Goal: Task Accomplishment & Management: Complete application form

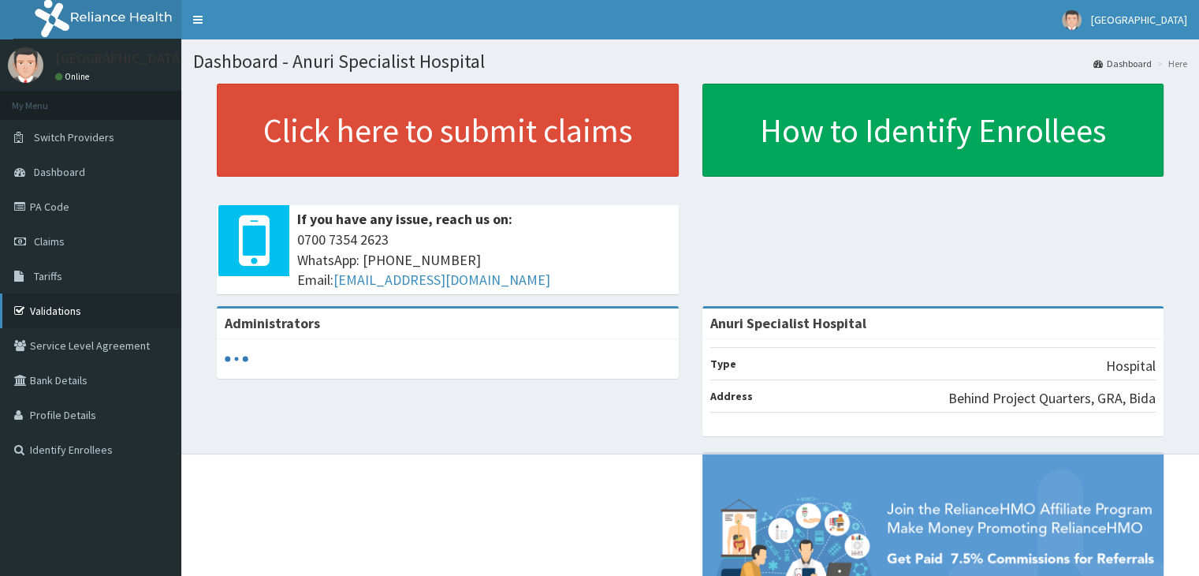
click at [79, 316] on link "Validations" at bounding box center [90, 310] width 181 height 35
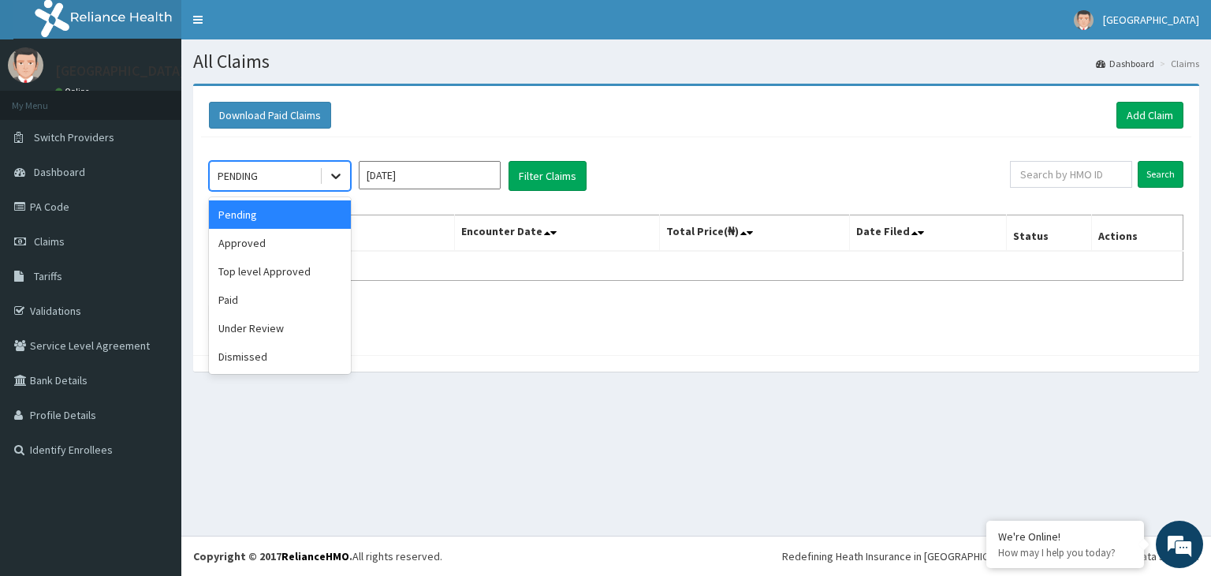
click at [331, 179] on icon at bounding box center [336, 176] width 16 height 16
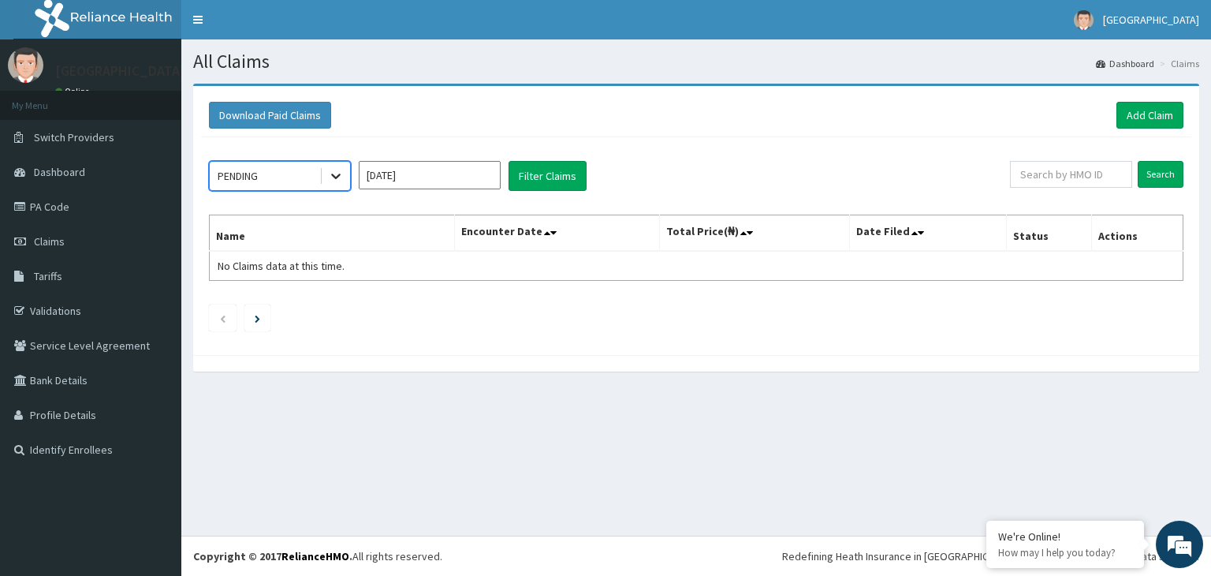
click at [331, 179] on icon at bounding box center [336, 176] width 16 height 16
click at [1156, 114] on link "Add Claim" at bounding box center [1149, 115] width 67 height 27
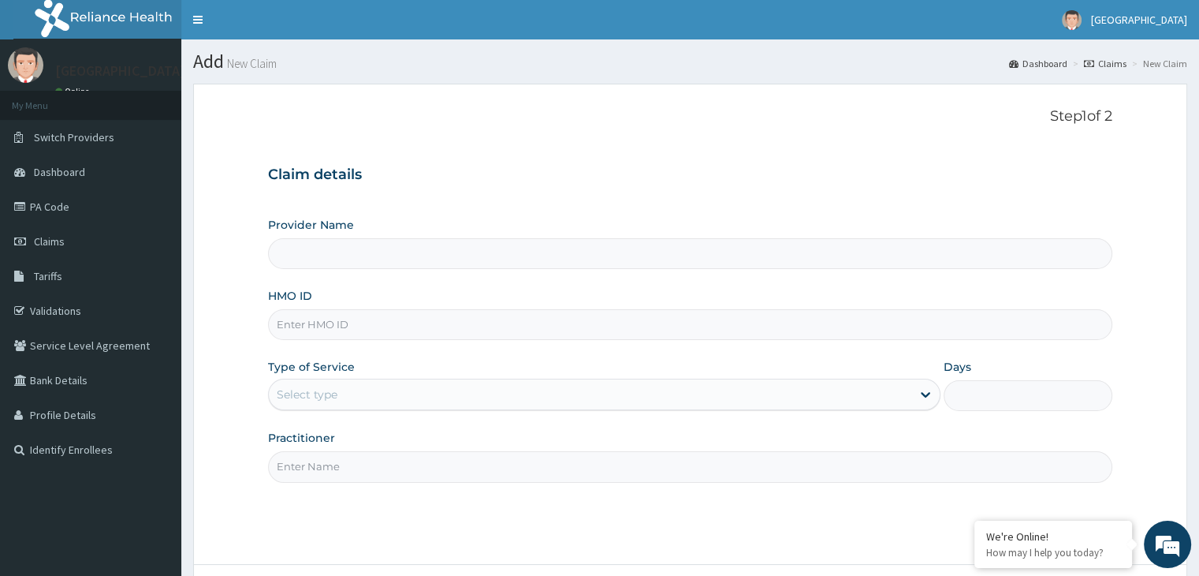
type input "Anuri Specialist Hospital"
click at [367, 330] on input "HMO ID" at bounding box center [690, 324] width 844 height 31
type input "PRW/10009/B"
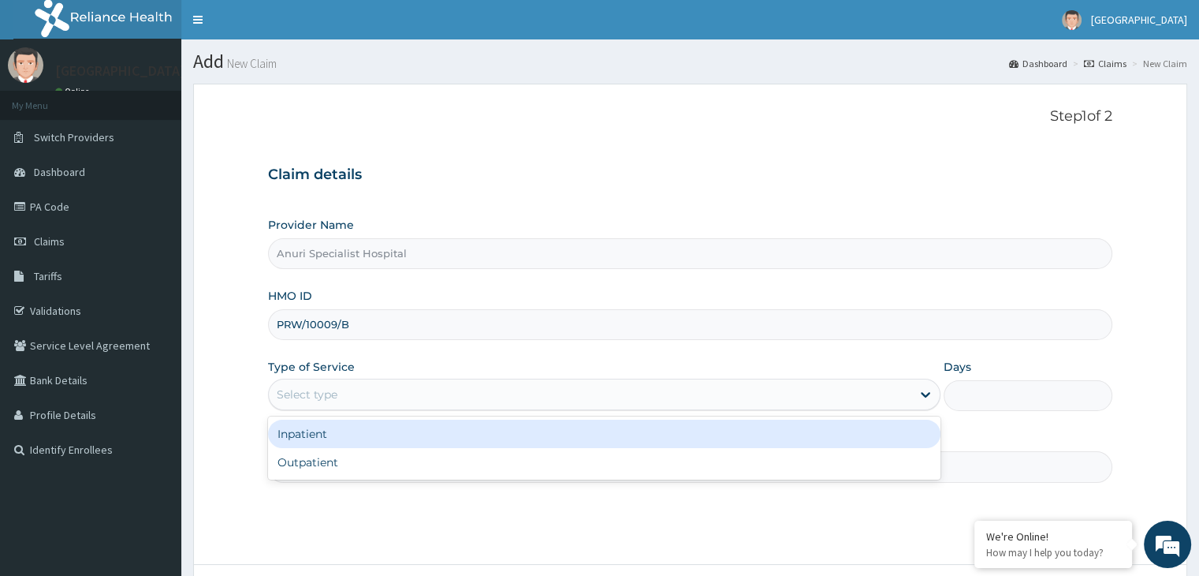
click at [378, 466] on div "Outpatient" at bounding box center [604, 462] width 672 height 28
type input "1"
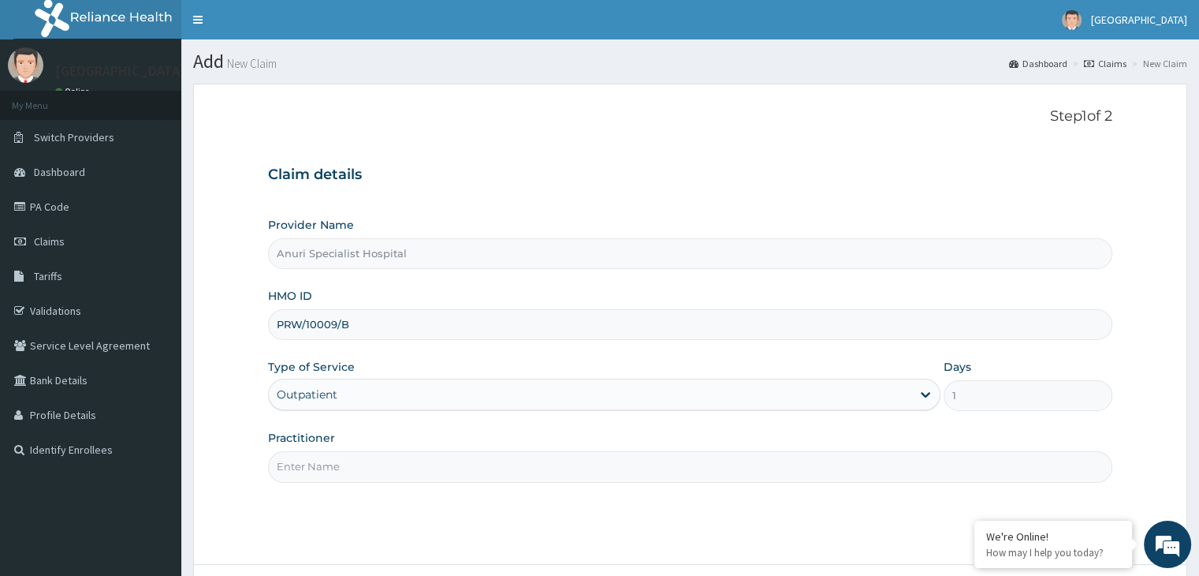
click at [363, 471] on input "Practitioner" at bounding box center [690, 466] width 844 height 31
type input "[PERSON_NAME]"
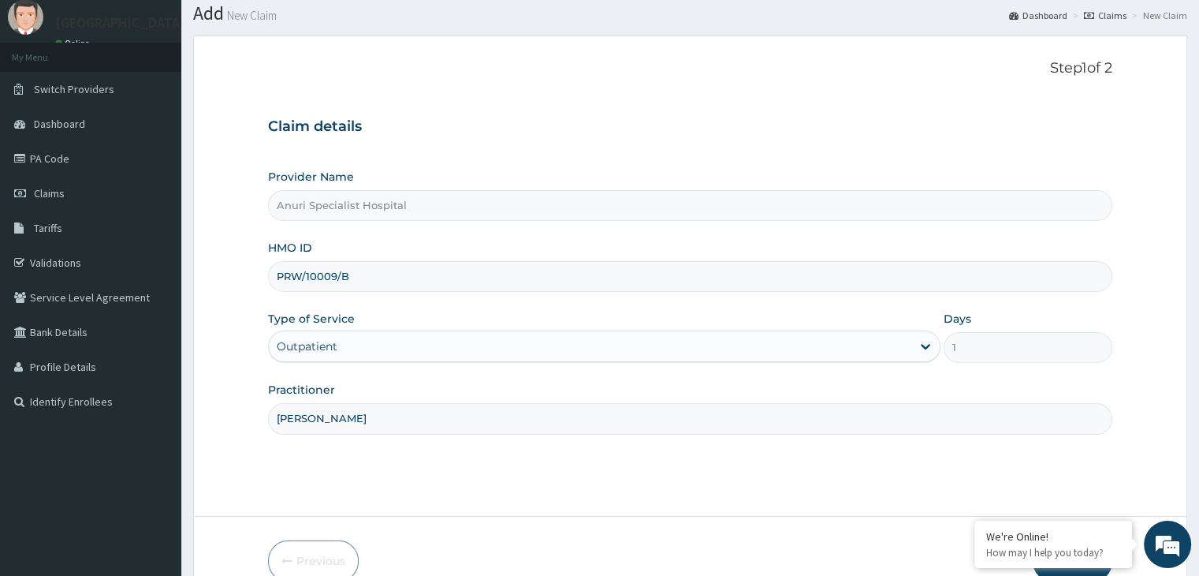
scroll to position [129, 0]
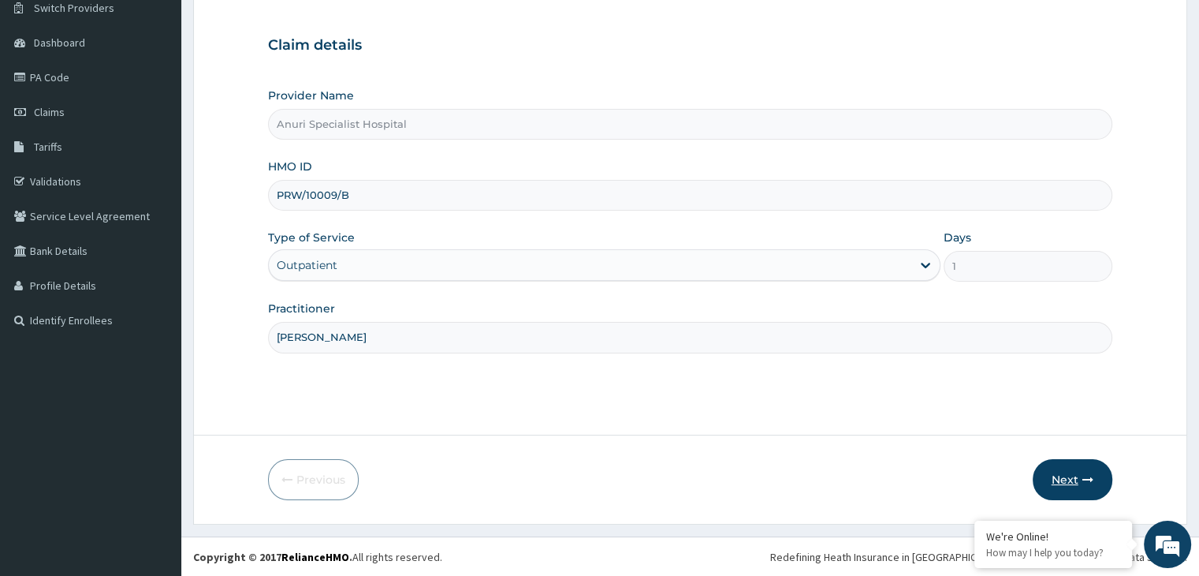
click at [1071, 468] on button "Next" at bounding box center [1073, 479] width 80 height 41
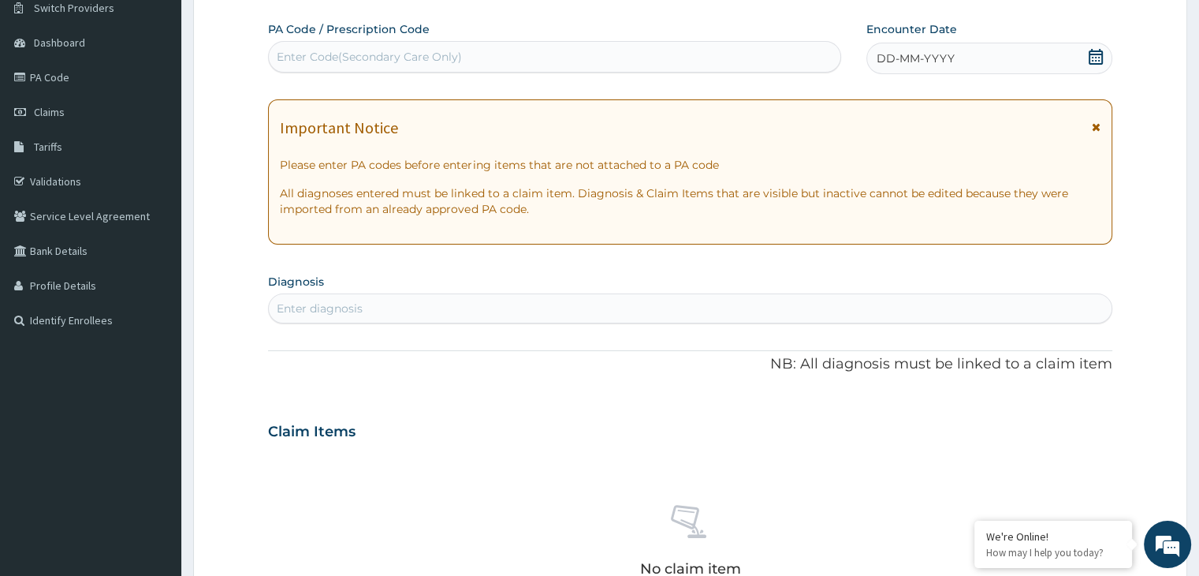
click at [919, 58] on span "DD-MM-YYYY" at bounding box center [916, 58] width 78 height 16
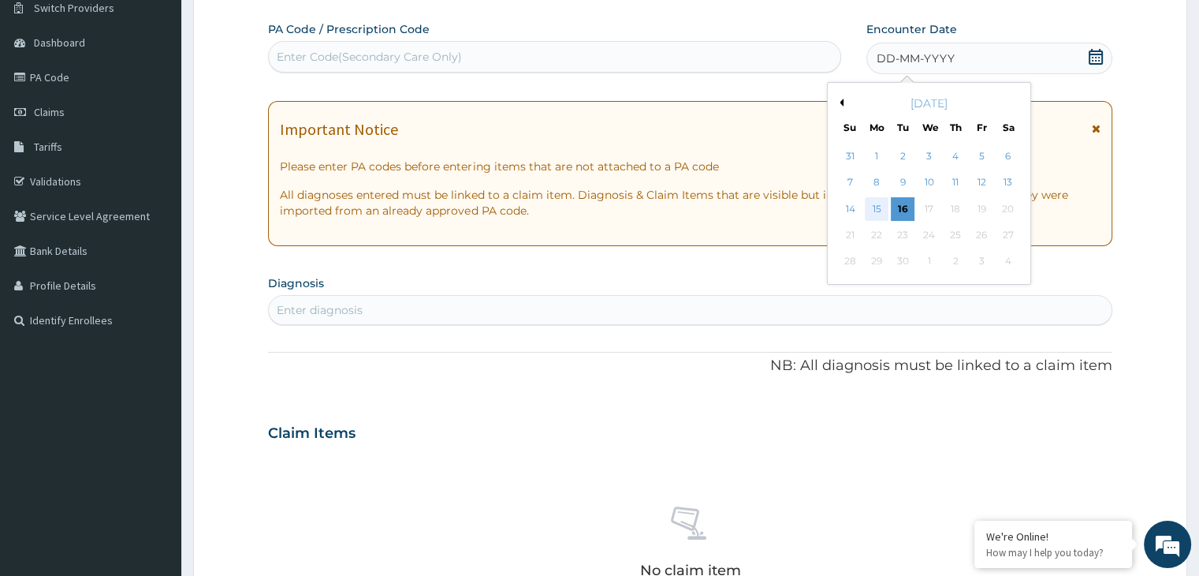
click at [883, 209] on div "15" at bounding box center [877, 209] width 24 height 24
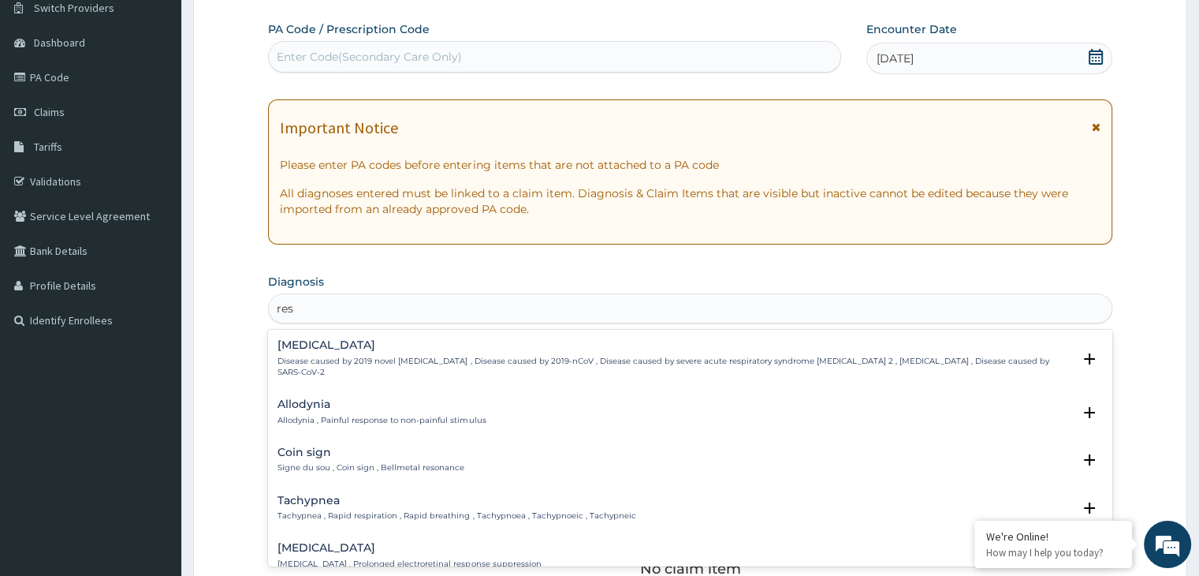
type input "res"
type input "p"
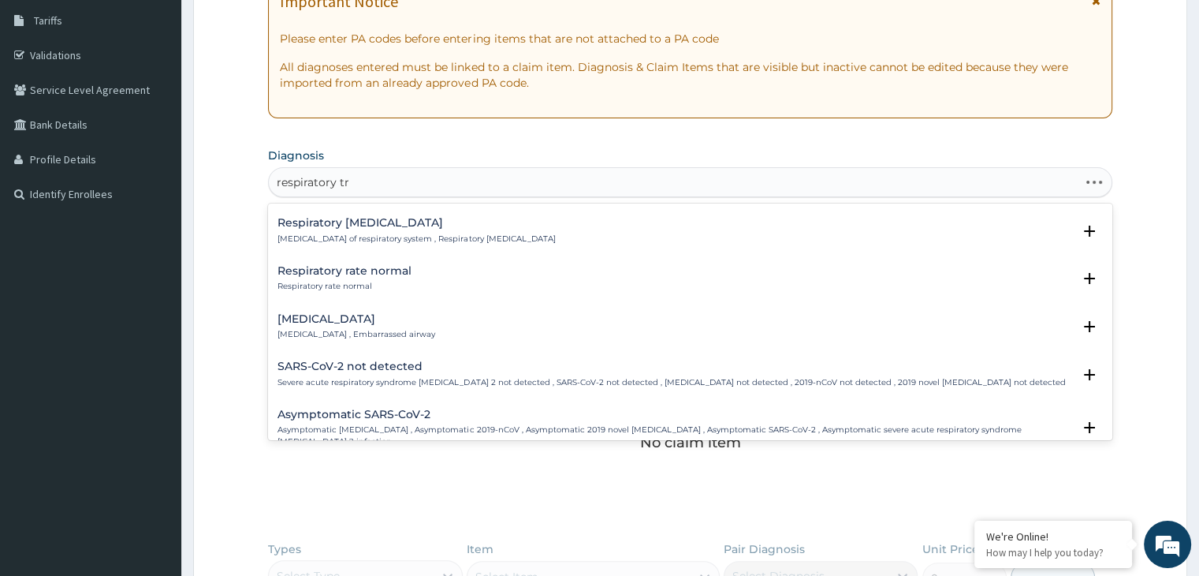
scroll to position [1454, 0]
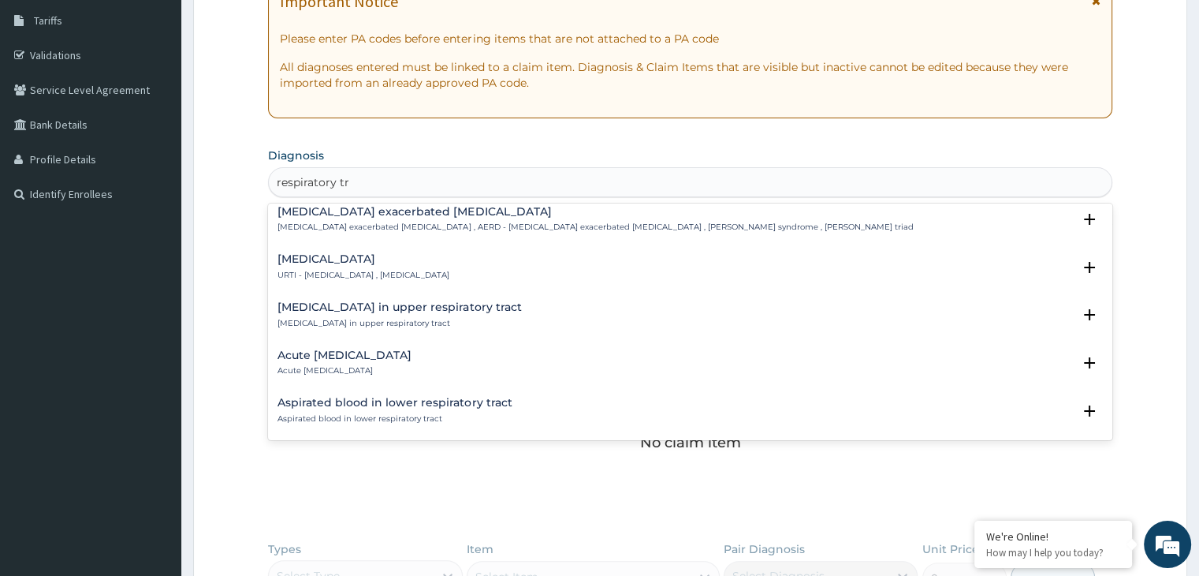
type input "respiratory tra"
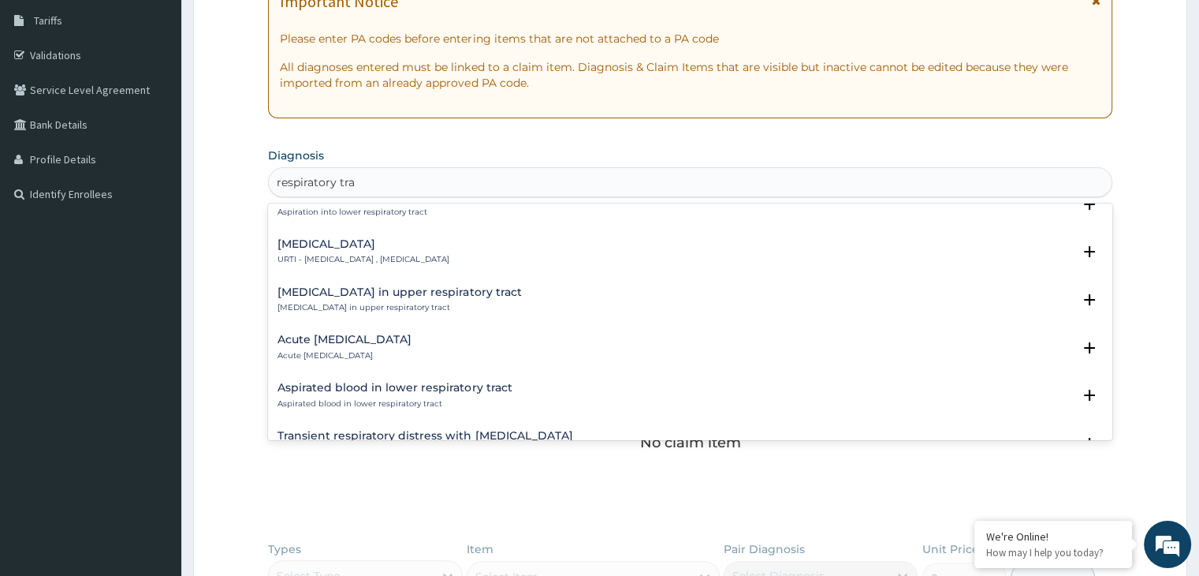
scroll to position [1371, 0]
click at [504, 345] on div "Acute [MEDICAL_DATA] Acute [MEDICAL_DATA]" at bounding box center [690, 350] width 825 height 28
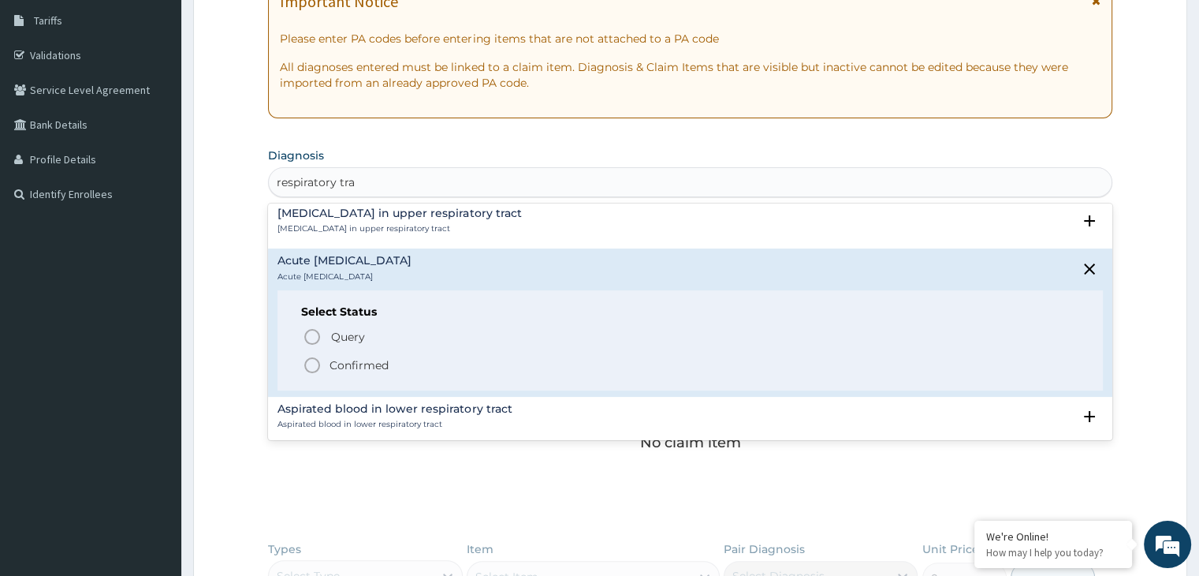
scroll to position [1458, 0]
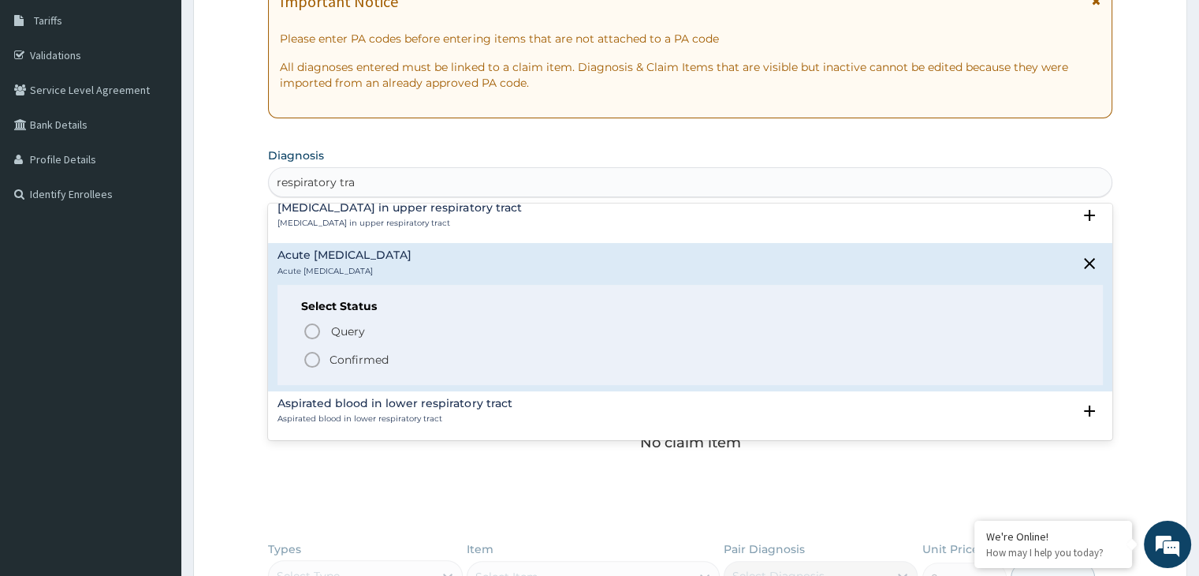
click at [342, 359] on p "Confirmed" at bounding box center [359, 360] width 59 height 16
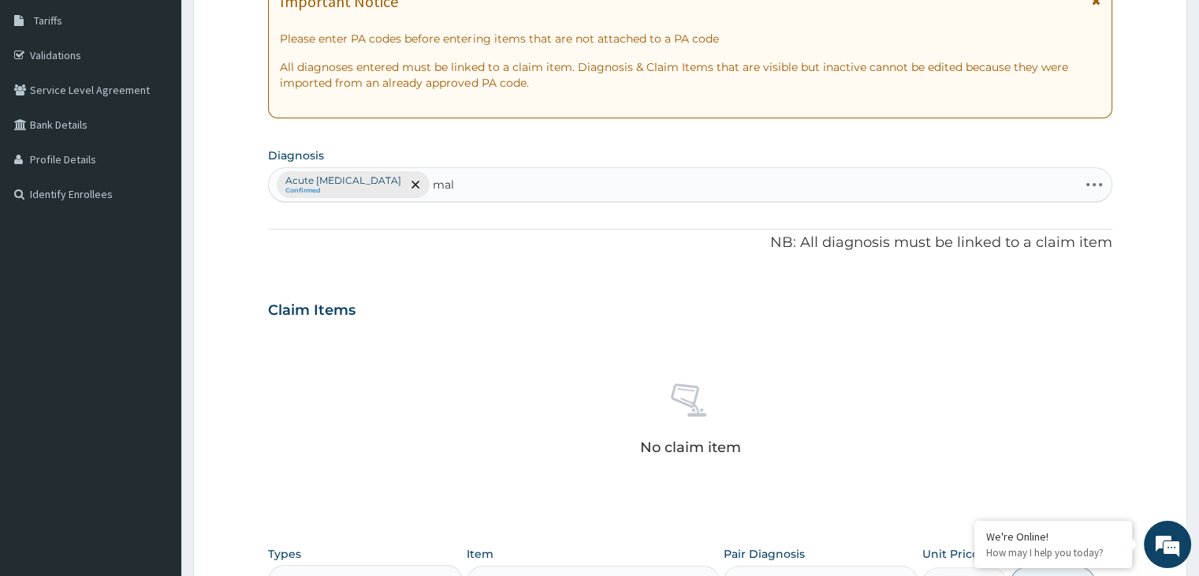
type input "mala"
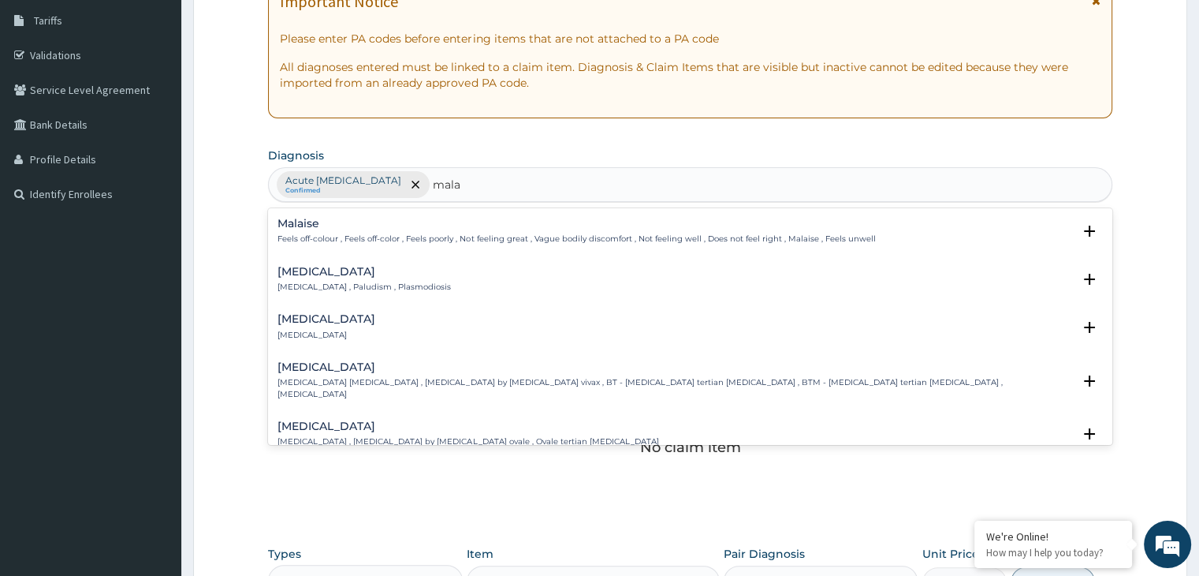
click at [400, 270] on h4 "[MEDICAL_DATA]" at bounding box center [364, 272] width 173 height 12
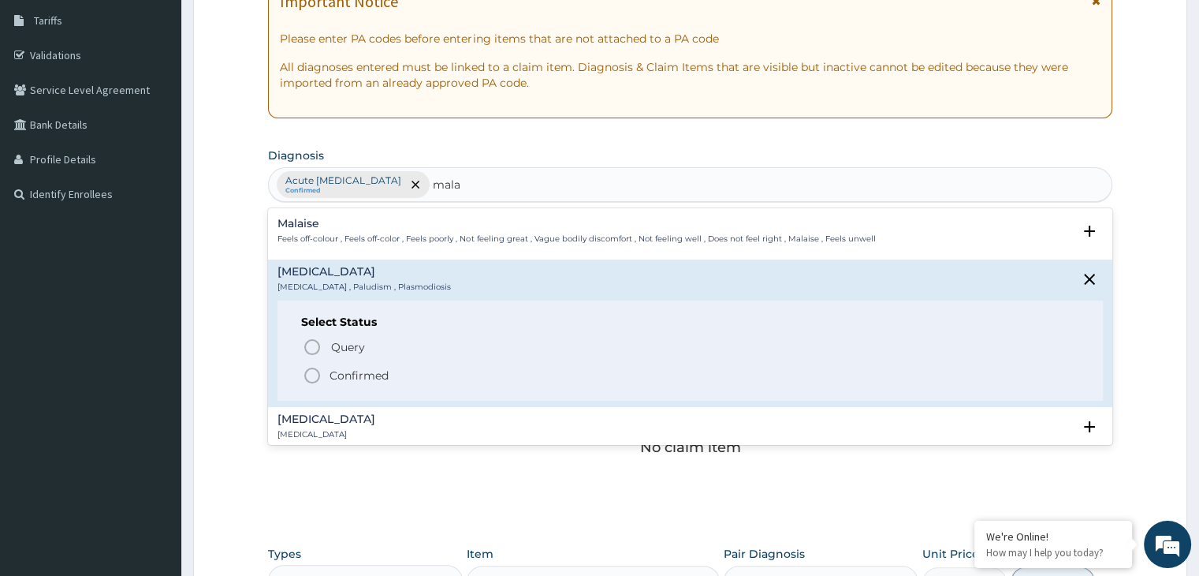
click at [366, 381] on p "Confirmed" at bounding box center [359, 375] width 59 height 16
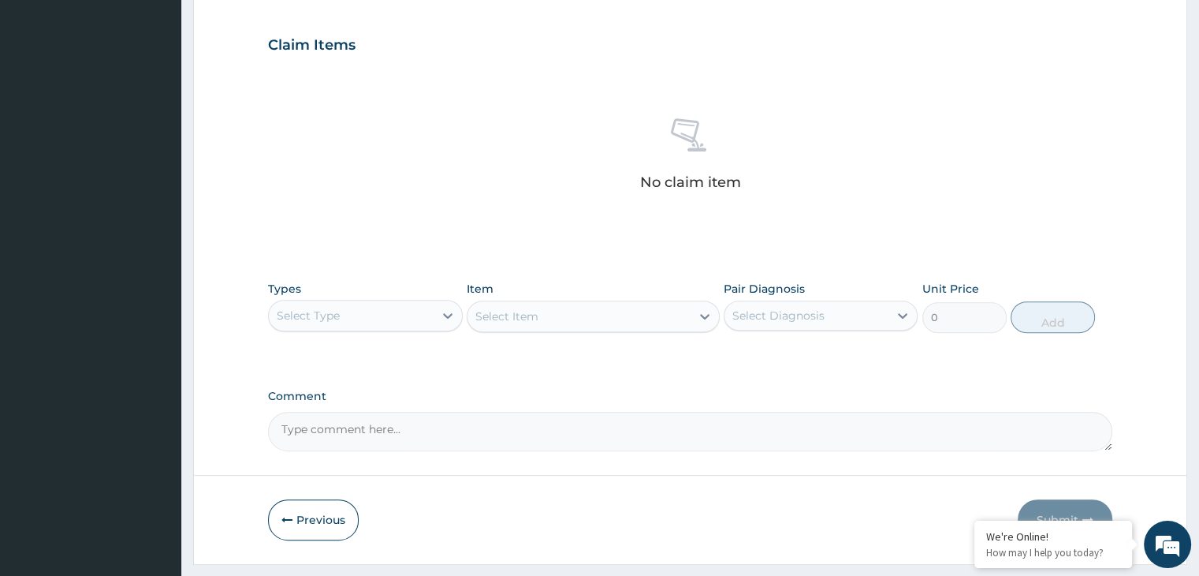
scroll to position [523, 0]
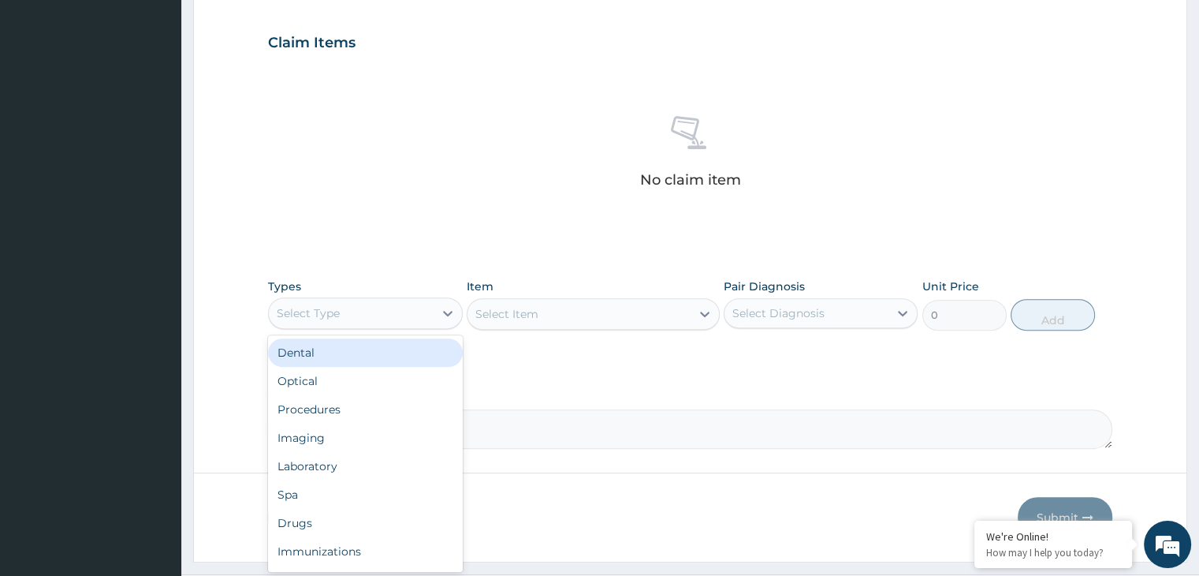
click at [345, 512] on div "Drugs" at bounding box center [365, 523] width 194 height 28
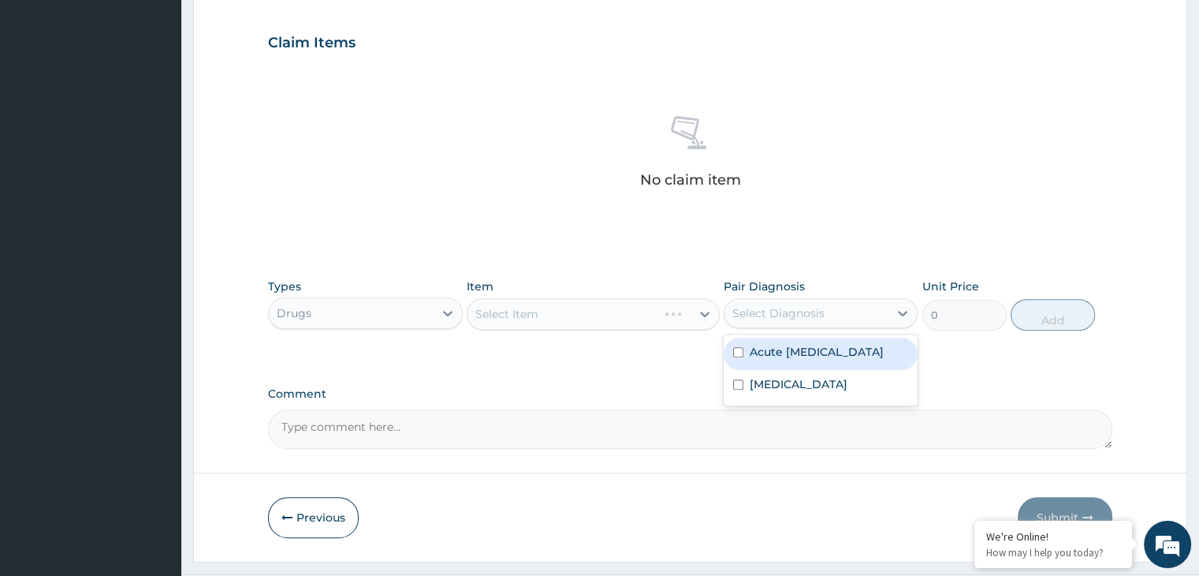
click at [839, 360] on label "Acute [MEDICAL_DATA]" at bounding box center [817, 352] width 134 height 16
checkbox input "true"
click at [814, 401] on div "[MEDICAL_DATA]" at bounding box center [821, 386] width 194 height 32
checkbox input "true"
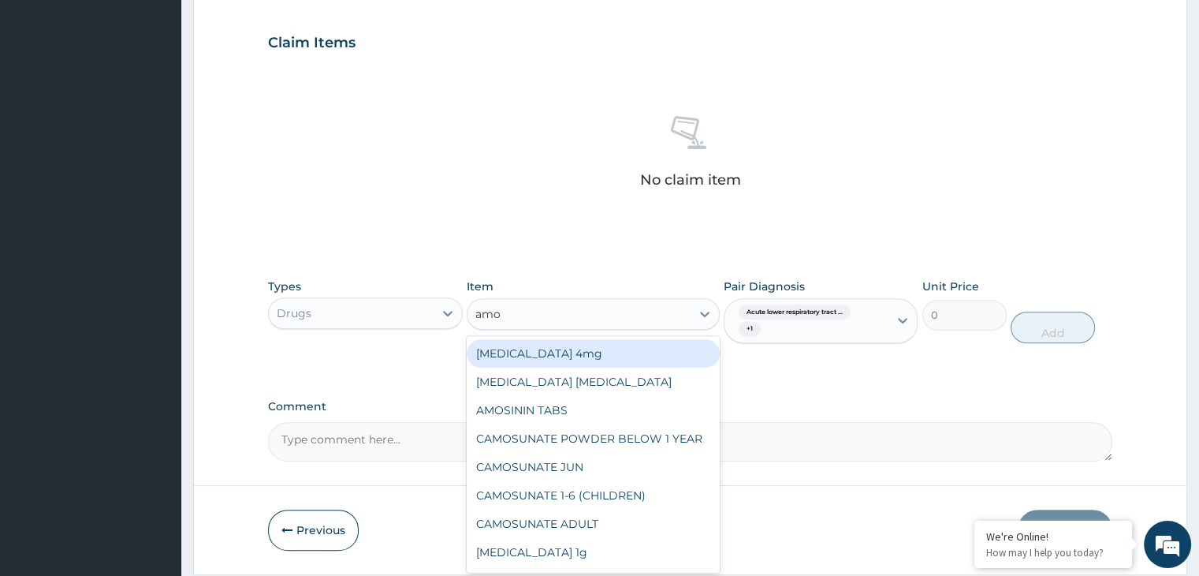
type input "amox"
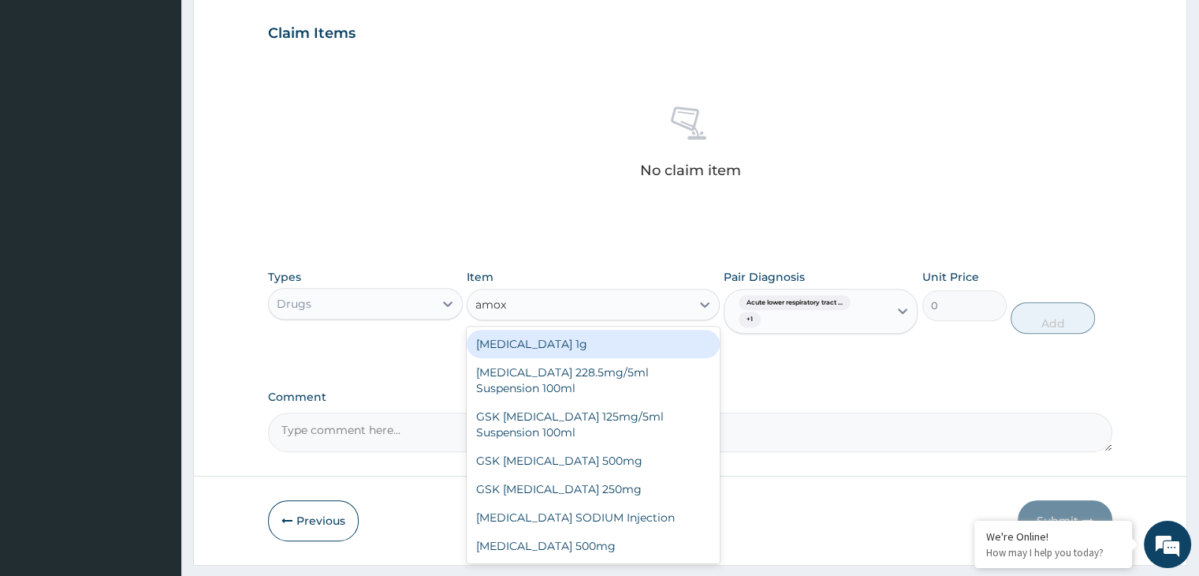
scroll to position [573, 0]
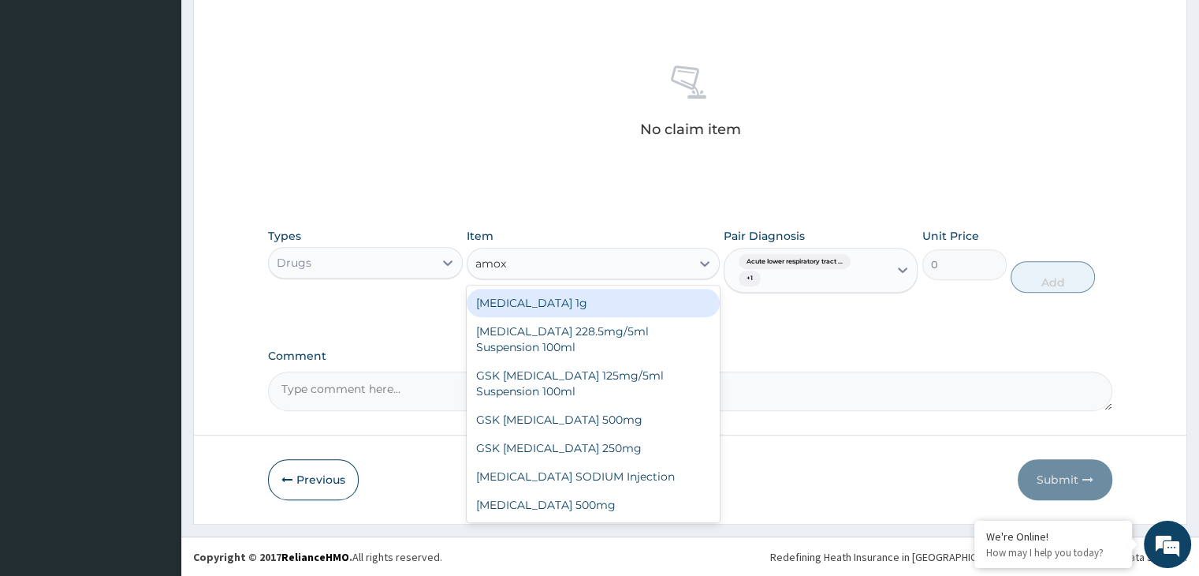
click at [580, 501] on div "[MEDICAL_DATA] 500mg" at bounding box center [593, 504] width 253 height 28
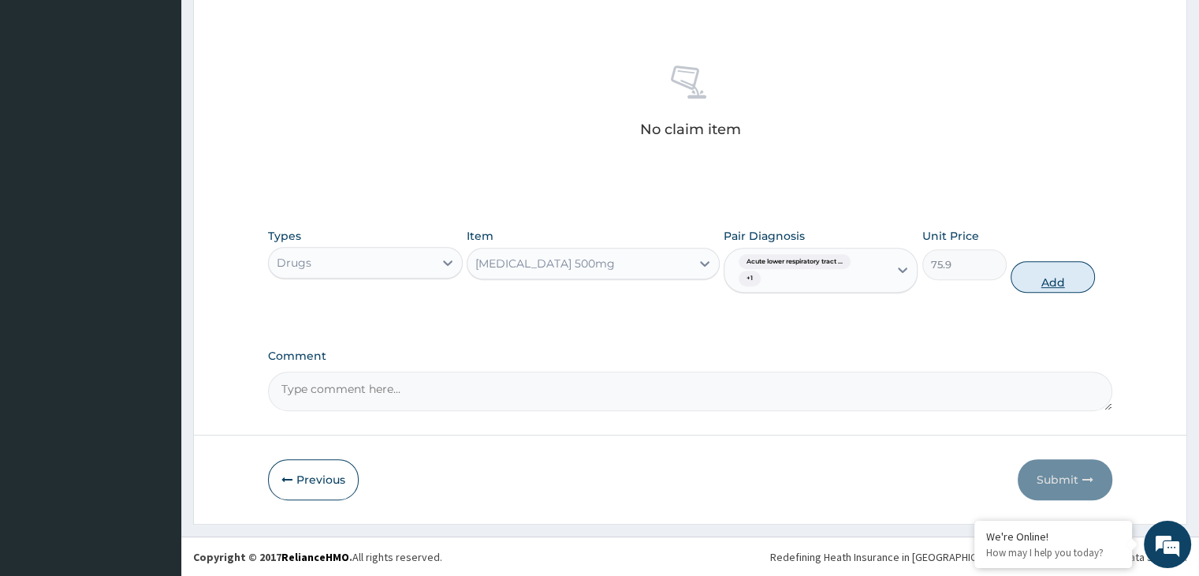
click at [1049, 280] on button "Add" at bounding box center [1053, 277] width 84 height 32
type input "0"
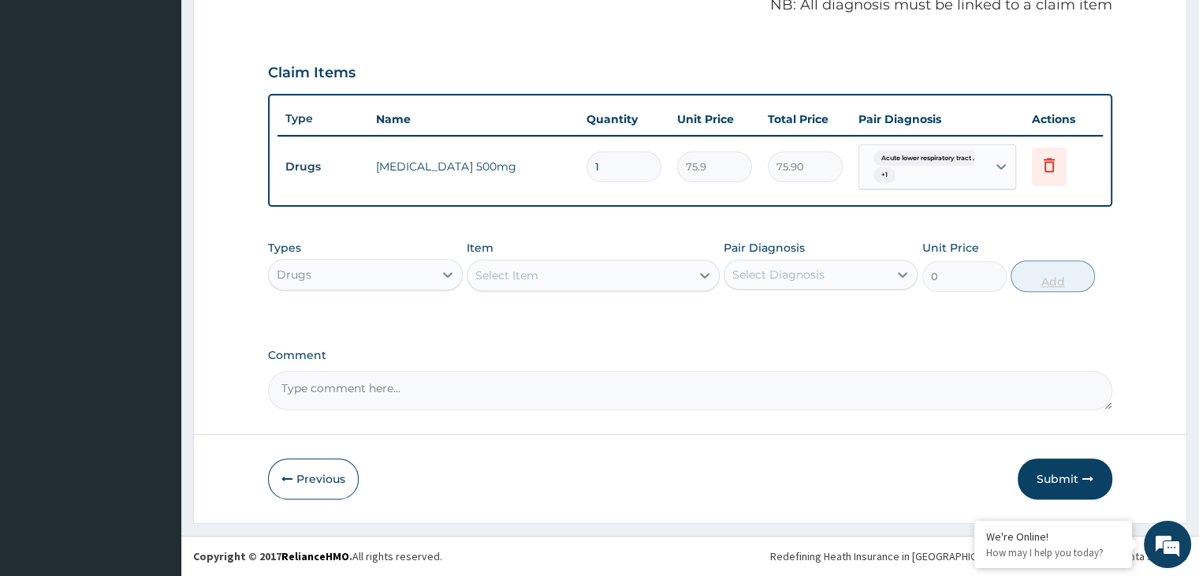
scroll to position [490, 0]
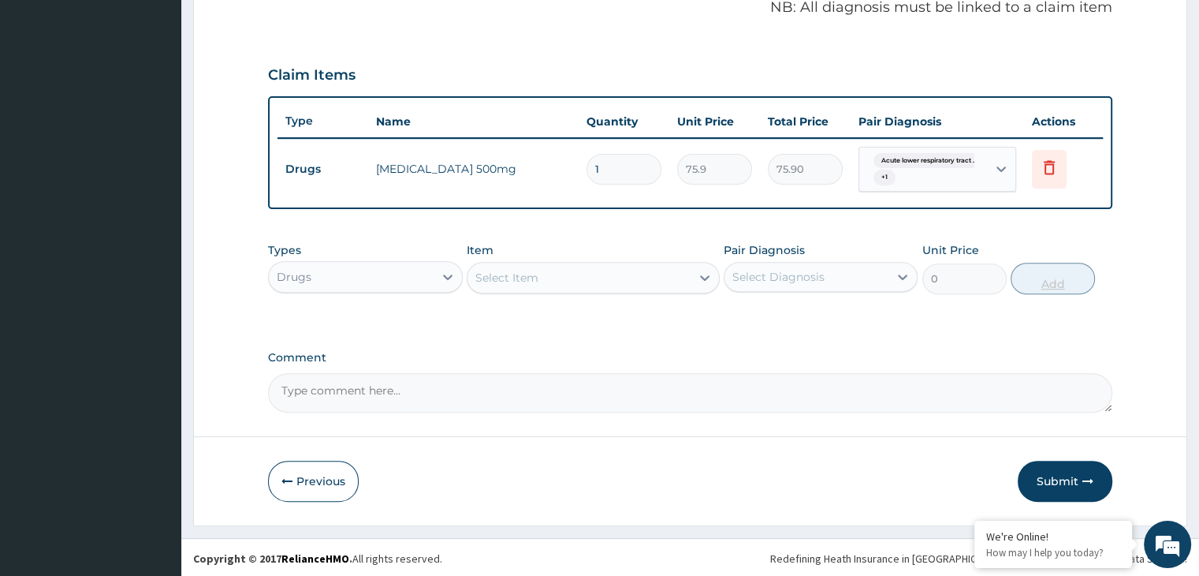
type input "10"
type input "759.00"
type input "10"
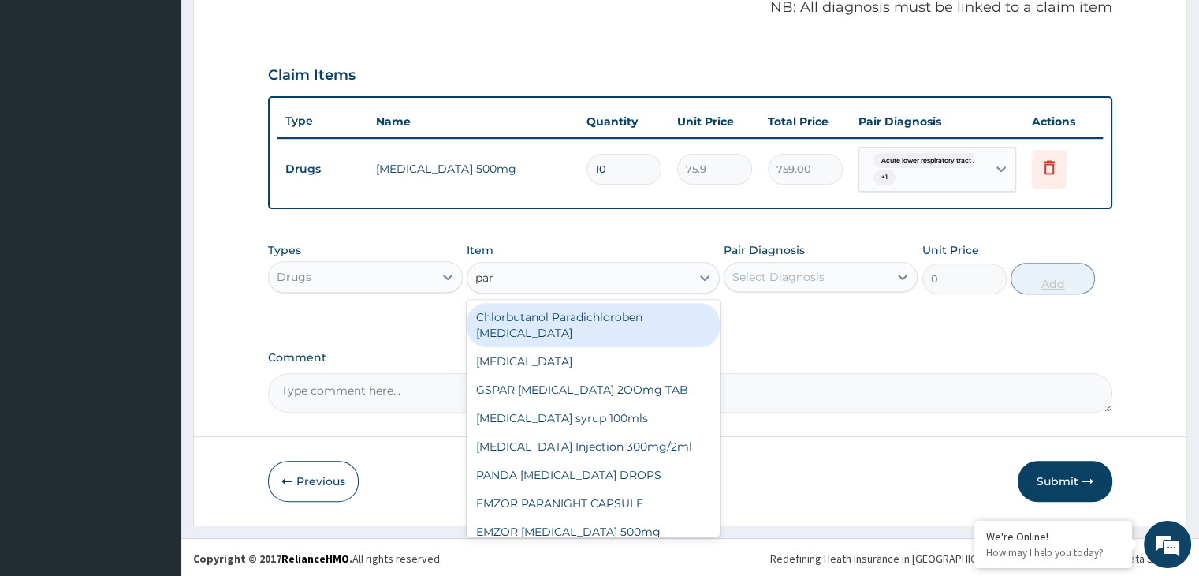
type input "para"
click at [638, 489] on div "EMZOR [MEDICAL_DATA] 500mg" at bounding box center [593, 503] width 253 height 28
type input "25.3"
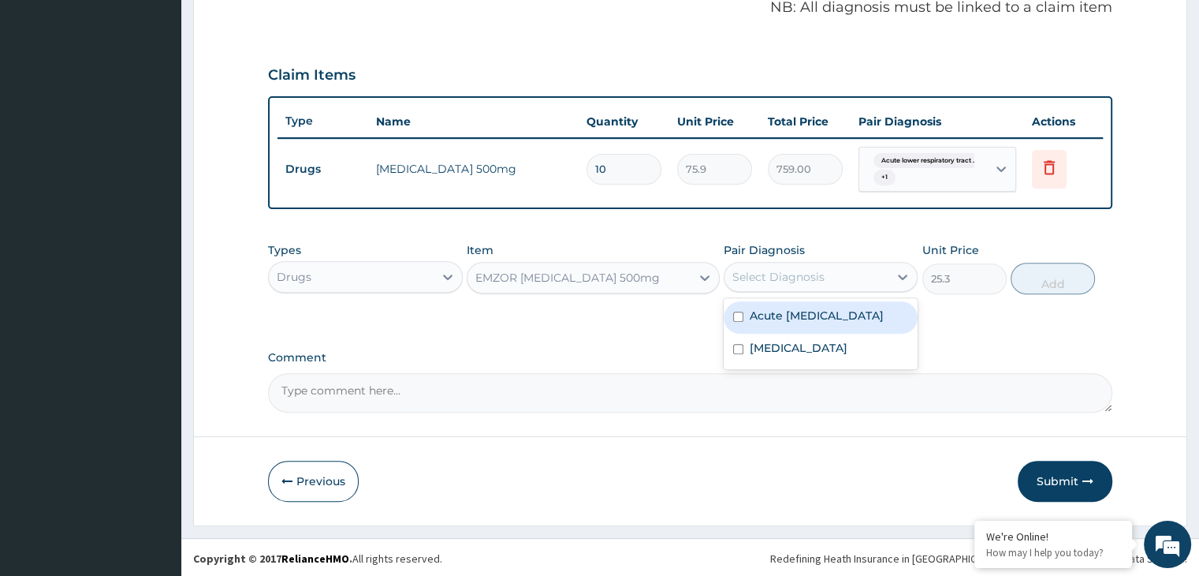
click at [841, 319] on label "Acute [MEDICAL_DATA]" at bounding box center [817, 315] width 134 height 16
checkbox input "true"
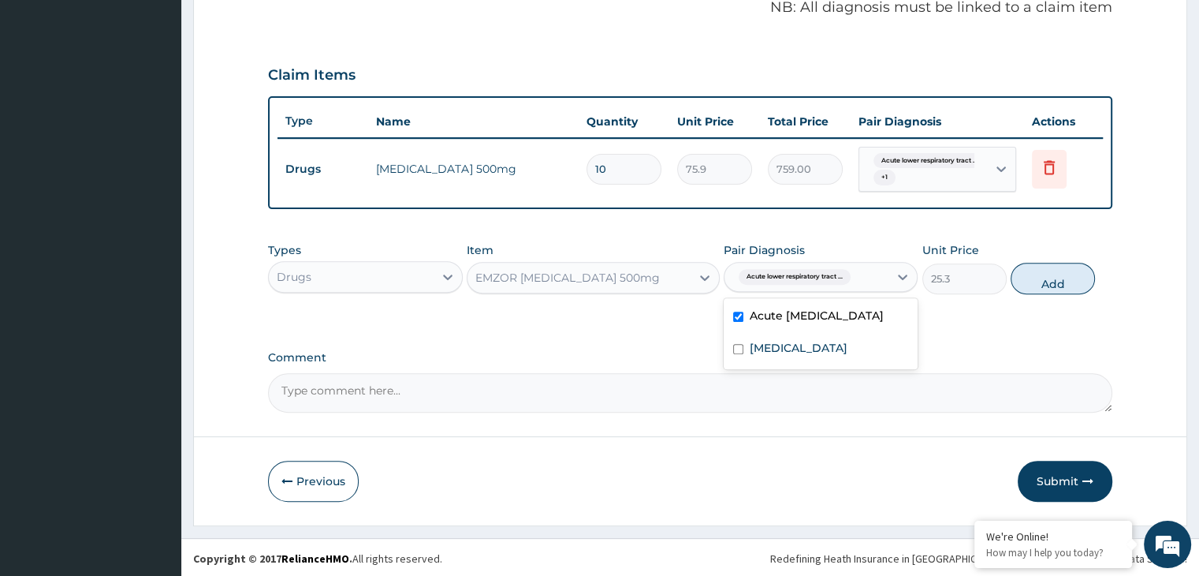
click at [818, 357] on div "[MEDICAL_DATA]" at bounding box center [821, 349] width 194 height 32
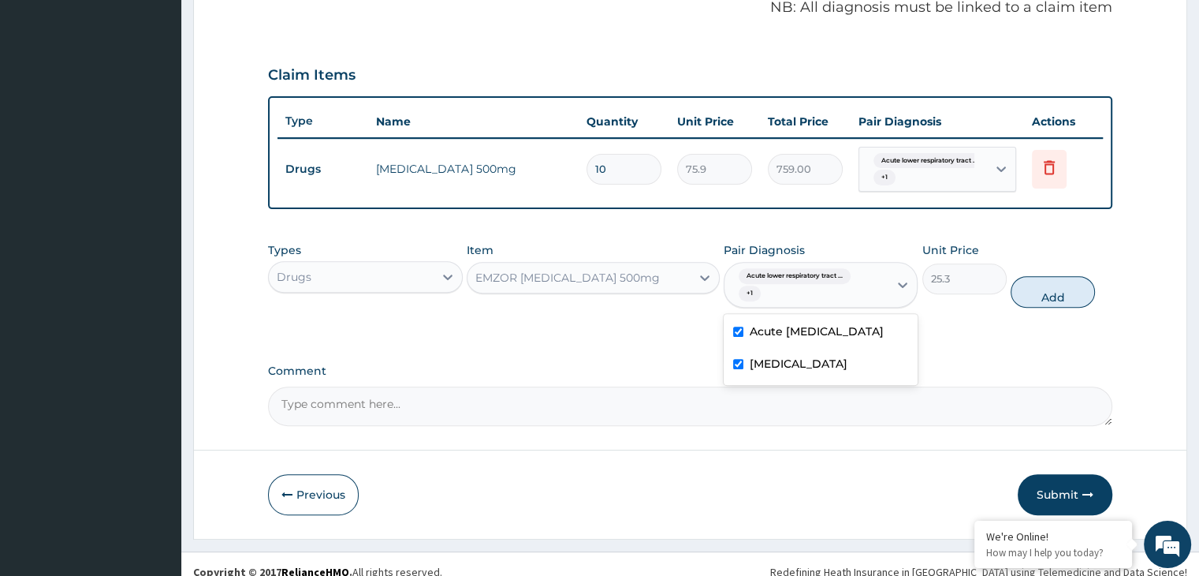
checkbox input "true"
click at [1056, 290] on button "Add" at bounding box center [1053, 292] width 84 height 32
type input "0"
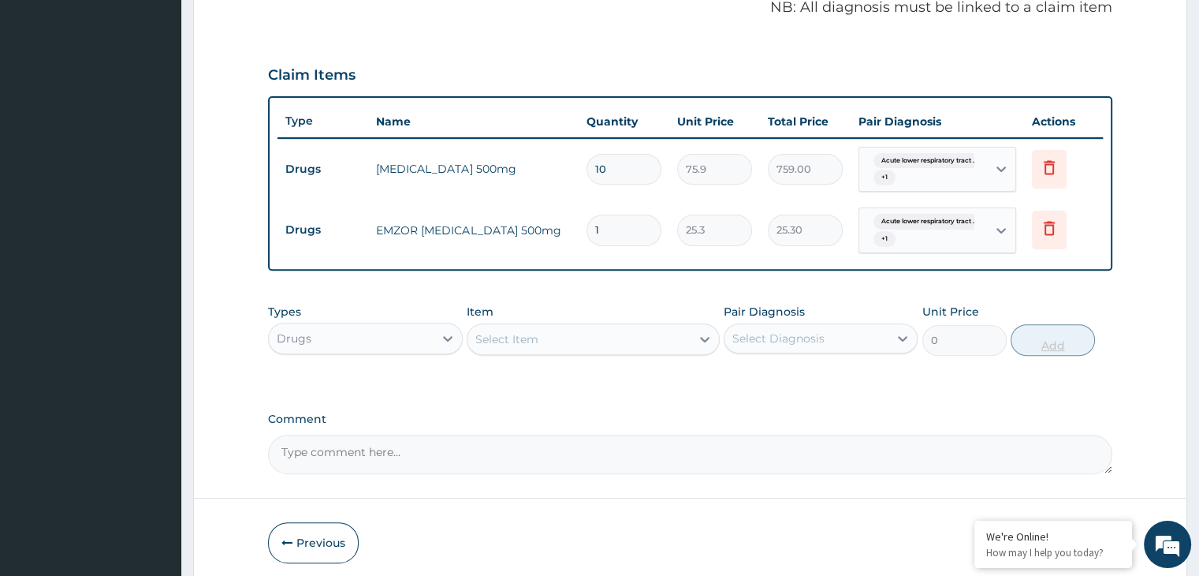
type input "0.00"
type input "2"
type input "50.60"
type input "24"
type input "607.20"
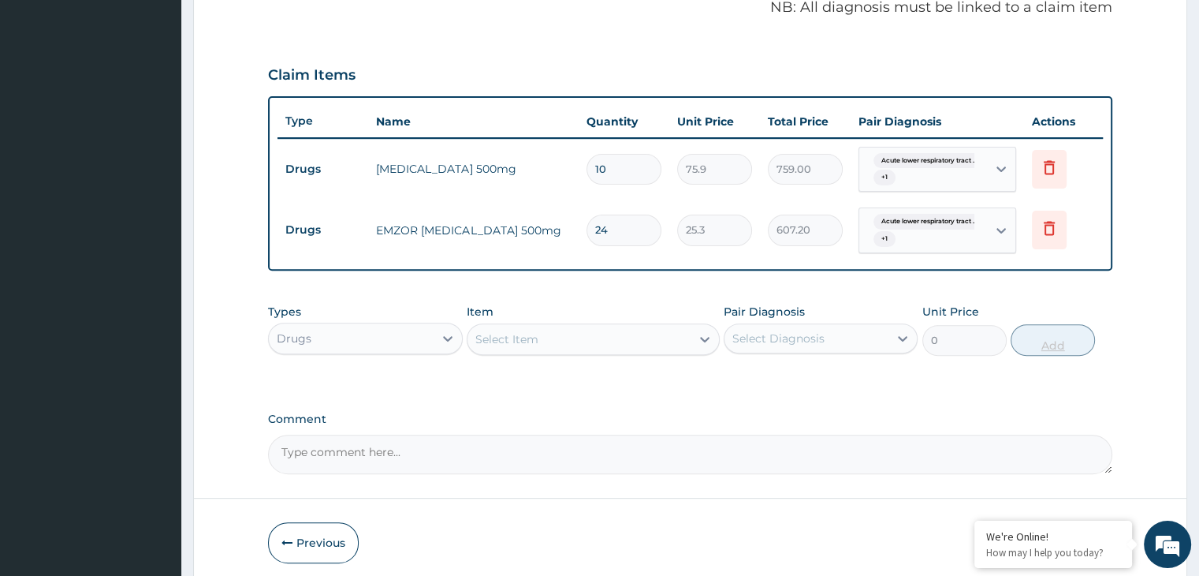
type input "24"
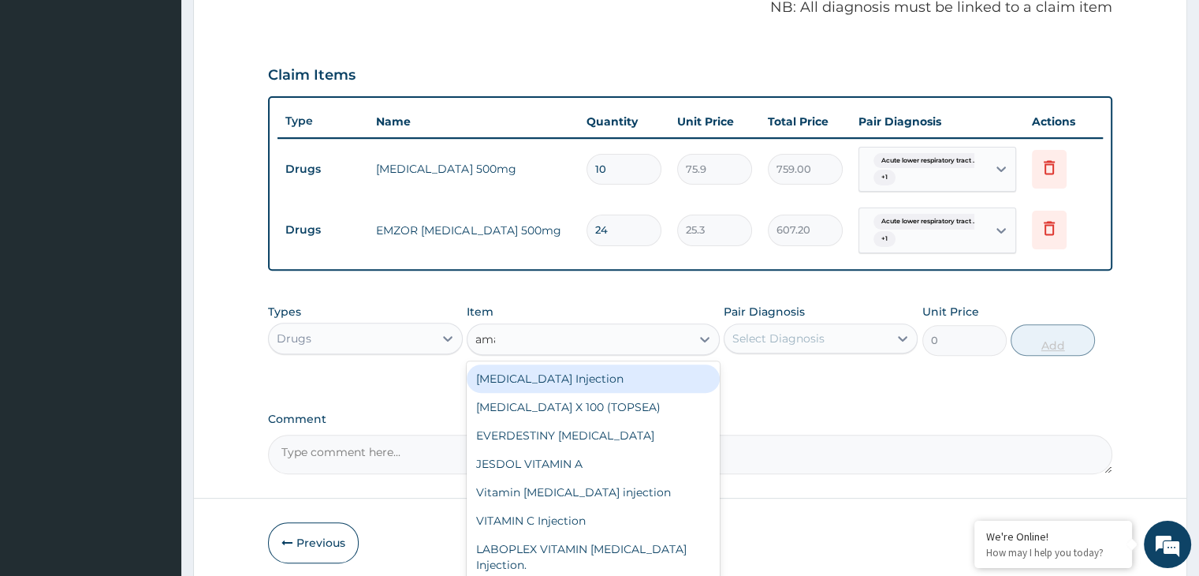
type input "amat"
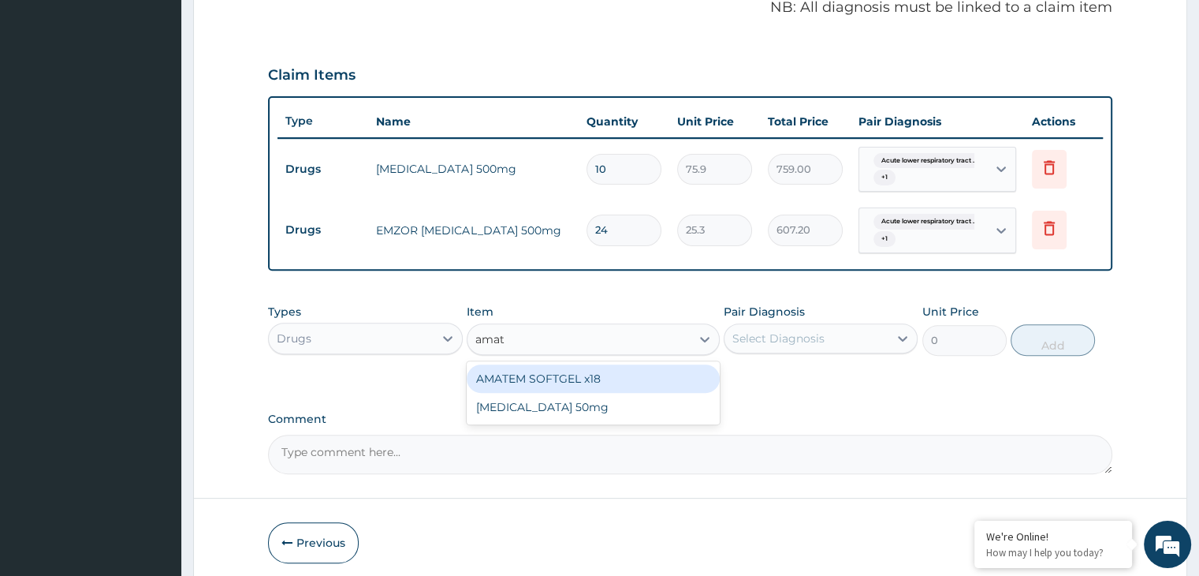
click at [631, 371] on div "AMATEM SOFTGEL x18" at bounding box center [593, 378] width 253 height 28
type input "111.32"
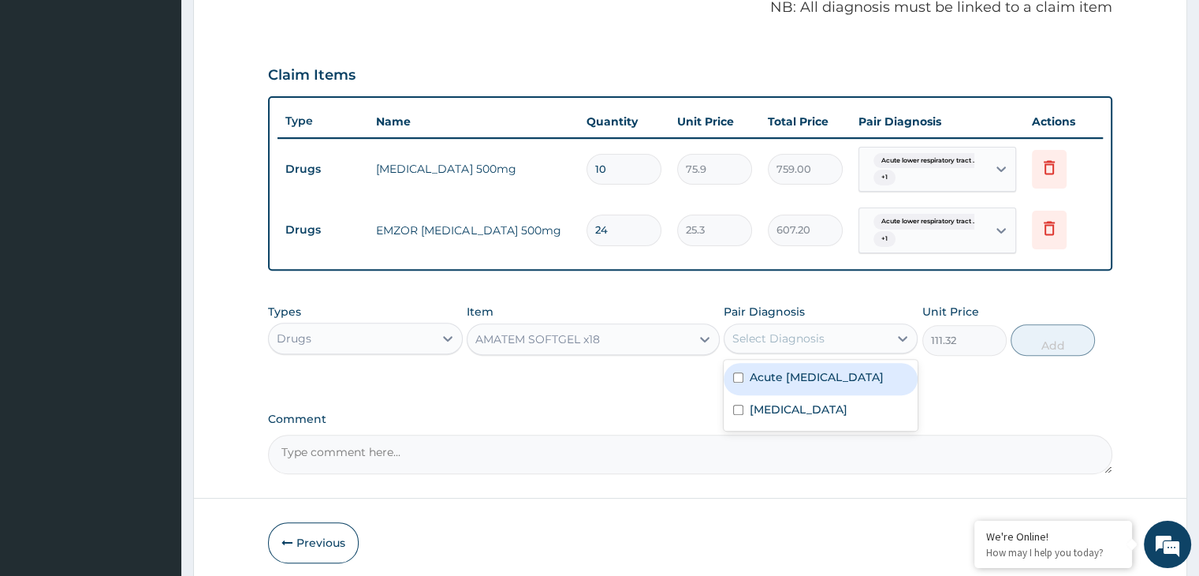
click at [810, 427] on div "[MEDICAL_DATA]" at bounding box center [821, 411] width 194 height 32
checkbox input "true"
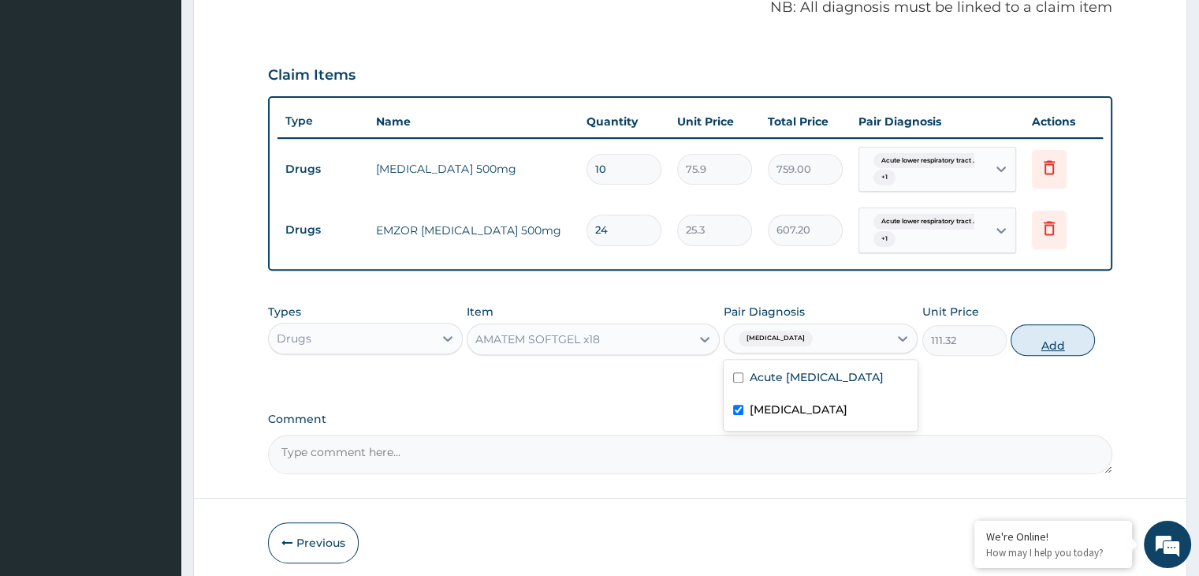
click at [1053, 332] on button "Add" at bounding box center [1053, 340] width 84 height 32
type input "0"
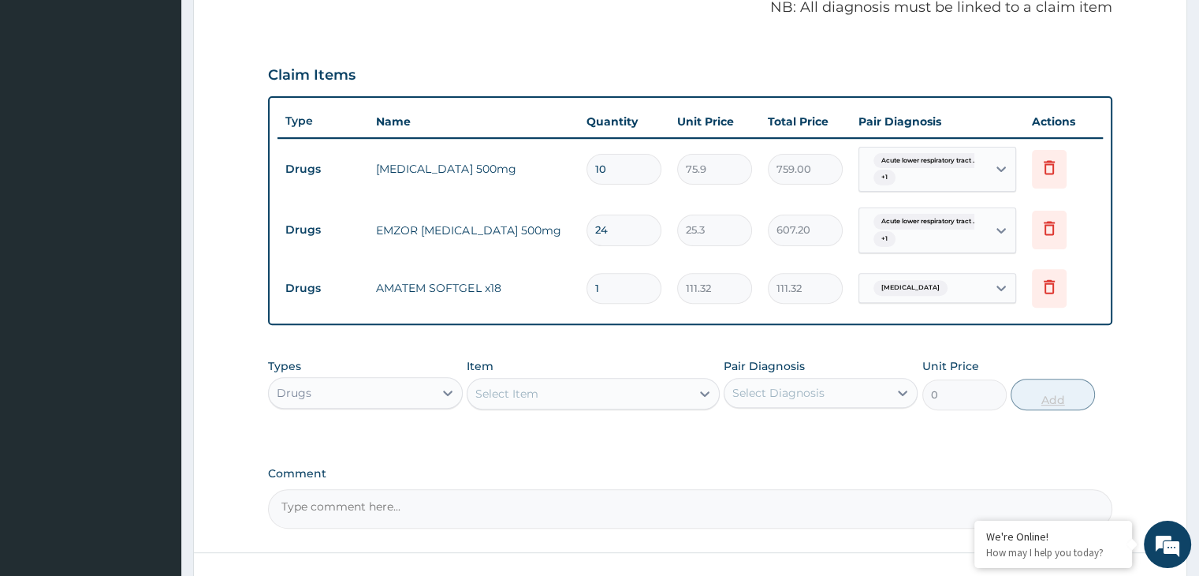
type input "0.00"
type input "6"
type input "667.92"
type input "0.00"
type input "1"
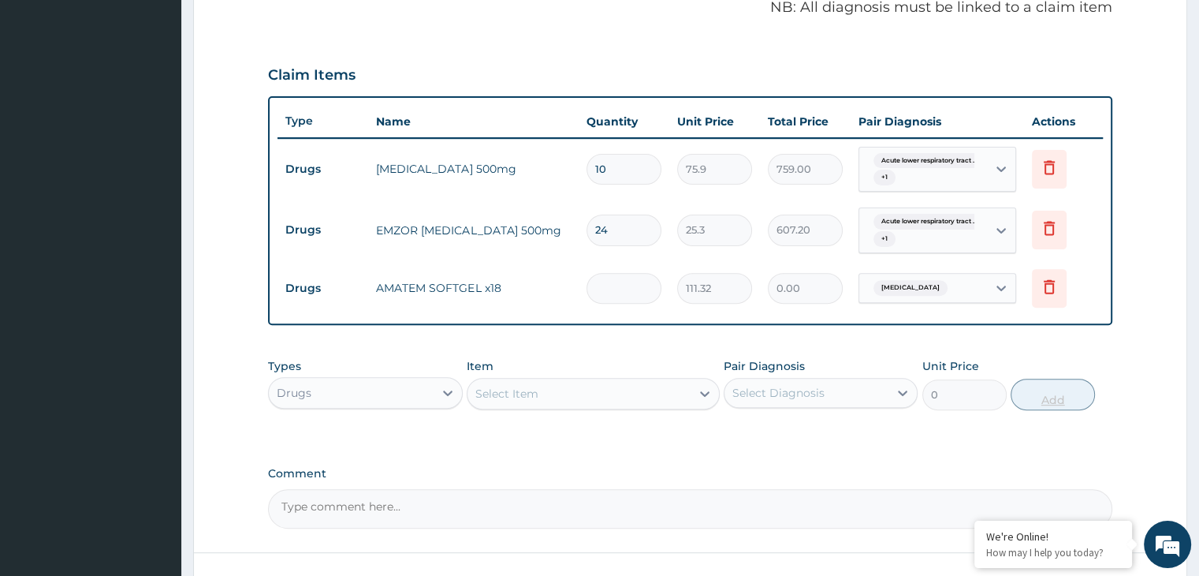
type input "111.32"
type input "18"
type input "2003.76"
type input "1"
type input "111.32"
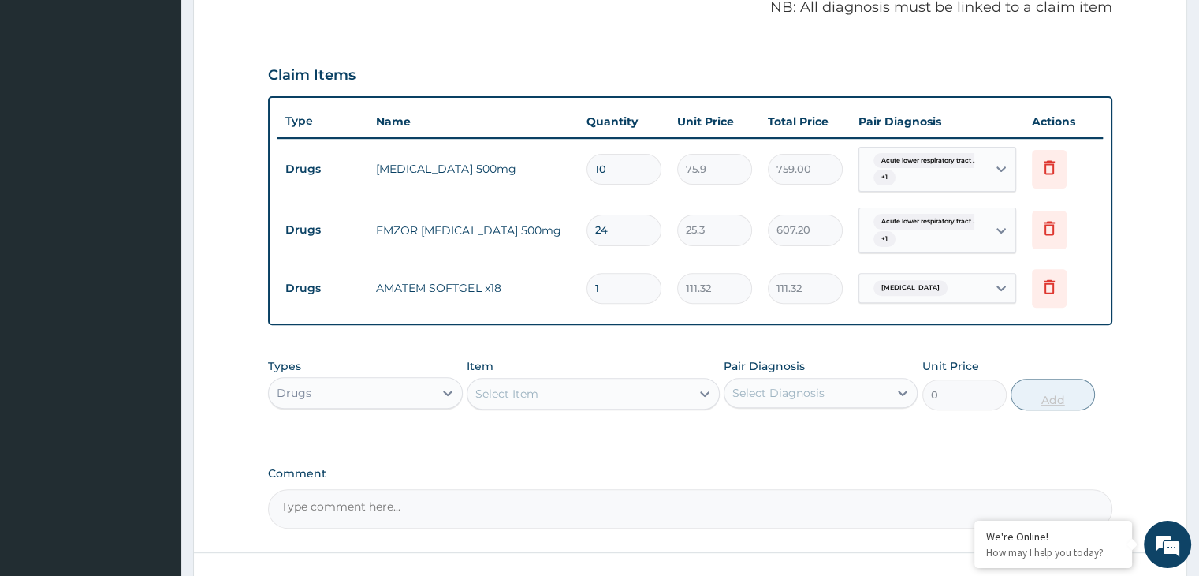
type input "0.00"
click at [1054, 287] on icon at bounding box center [1049, 286] width 19 height 19
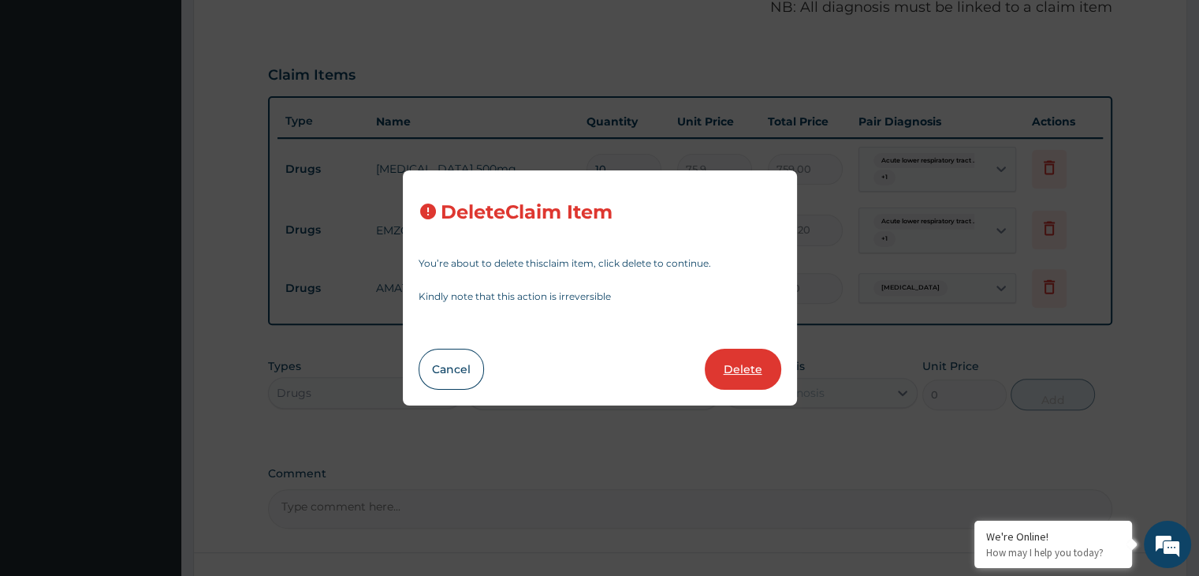
click at [751, 369] on button "Delete" at bounding box center [743, 368] width 76 height 41
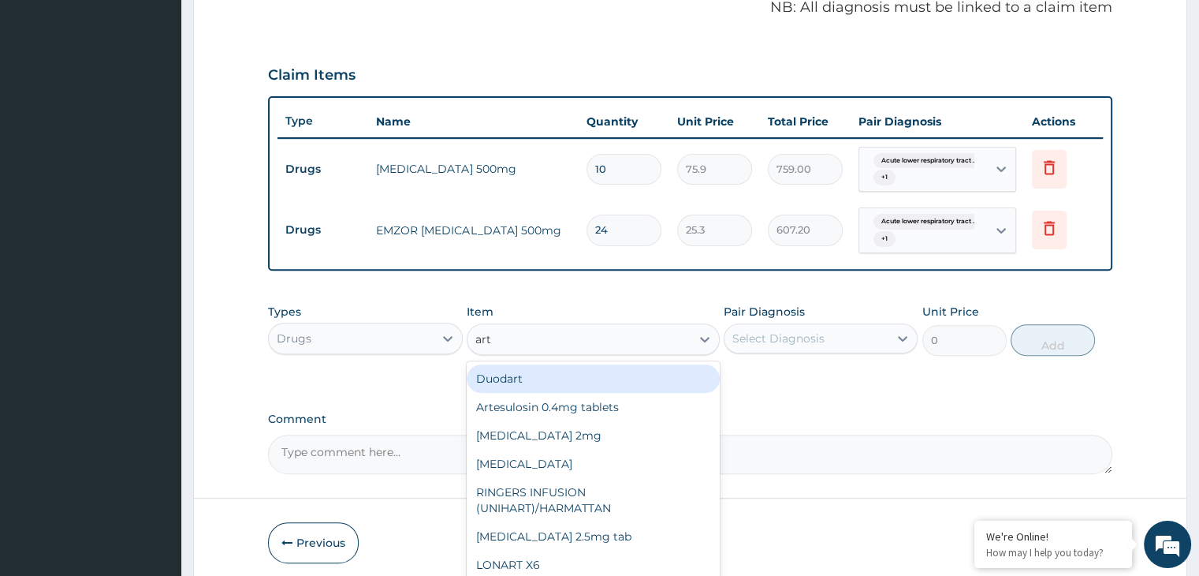
type input "arte"
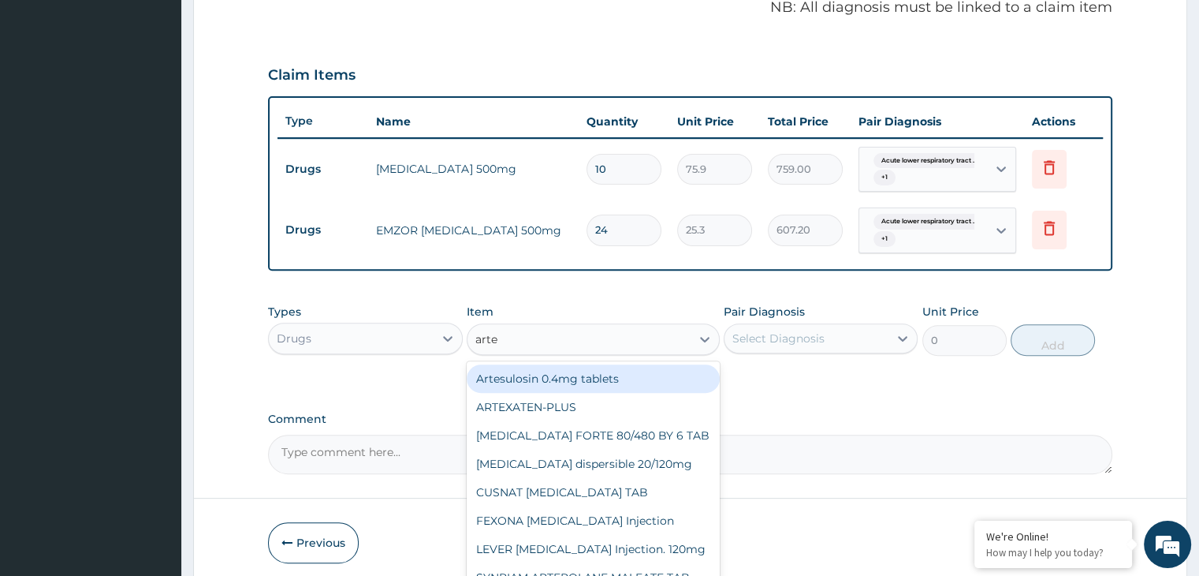
click at [646, 434] on div "[MEDICAL_DATA] FORTE 80/480 BY 6 TAB" at bounding box center [593, 435] width 253 height 28
type input "480.7"
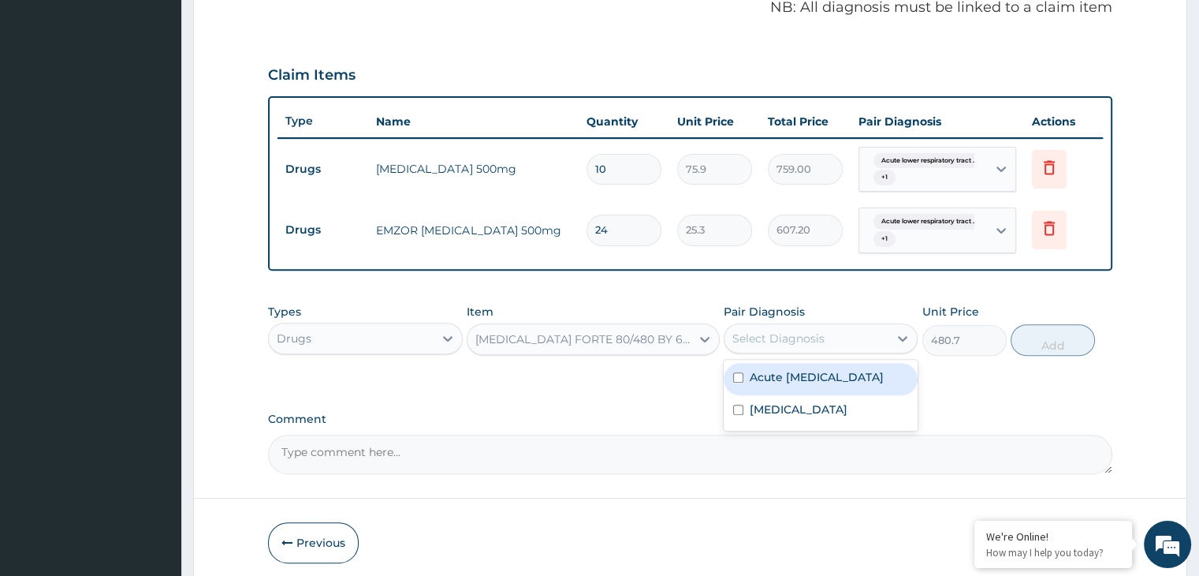
click at [840, 424] on div "[MEDICAL_DATA]" at bounding box center [821, 411] width 194 height 32
checkbox input "true"
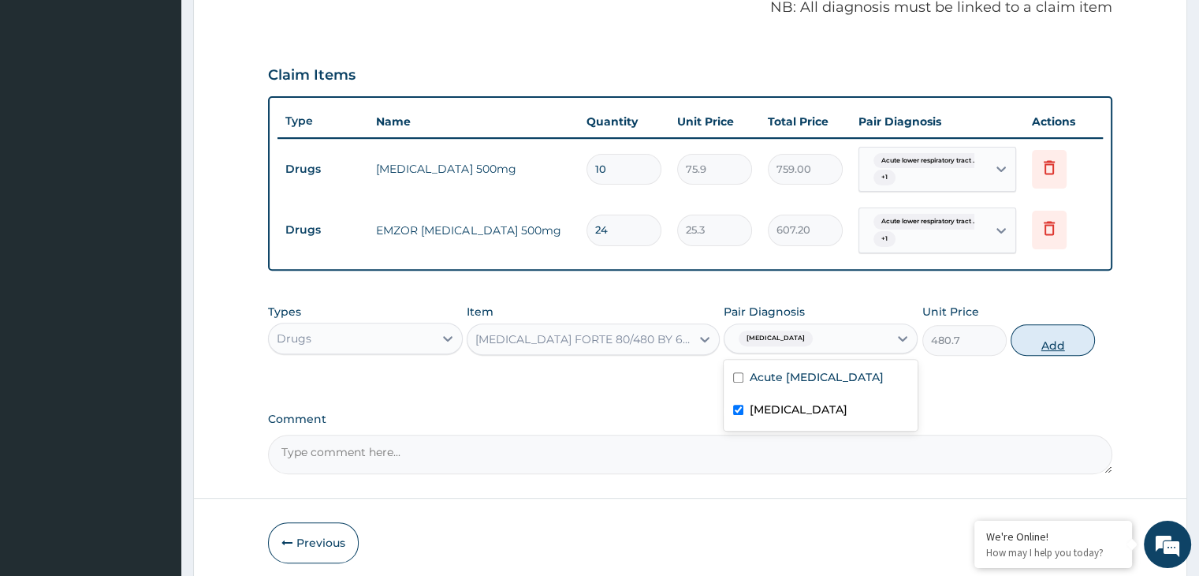
click at [1052, 341] on button "Add" at bounding box center [1053, 340] width 84 height 32
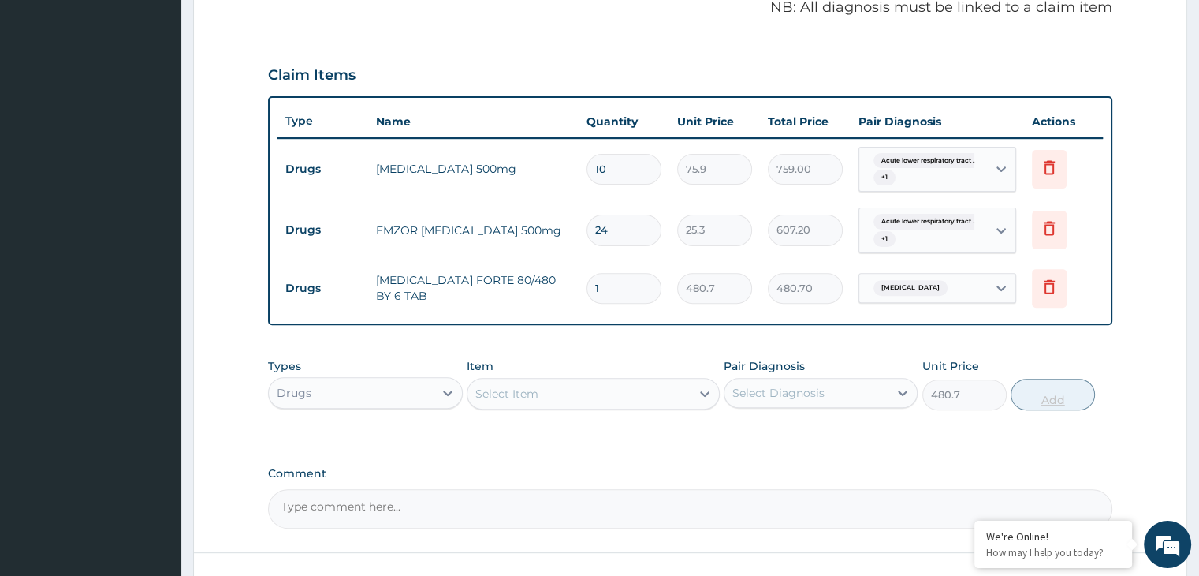
type input "0"
type input "0.00"
click at [205, 505] on form "Step 2 of 2 PA Code / Prescription Code Enter Code(Secondary Care Only) Encount…" at bounding box center [690, 117] width 994 height 1048
click at [617, 284] on input "number" at bounding box center [624, 288] width 75 height 31
type input "6"
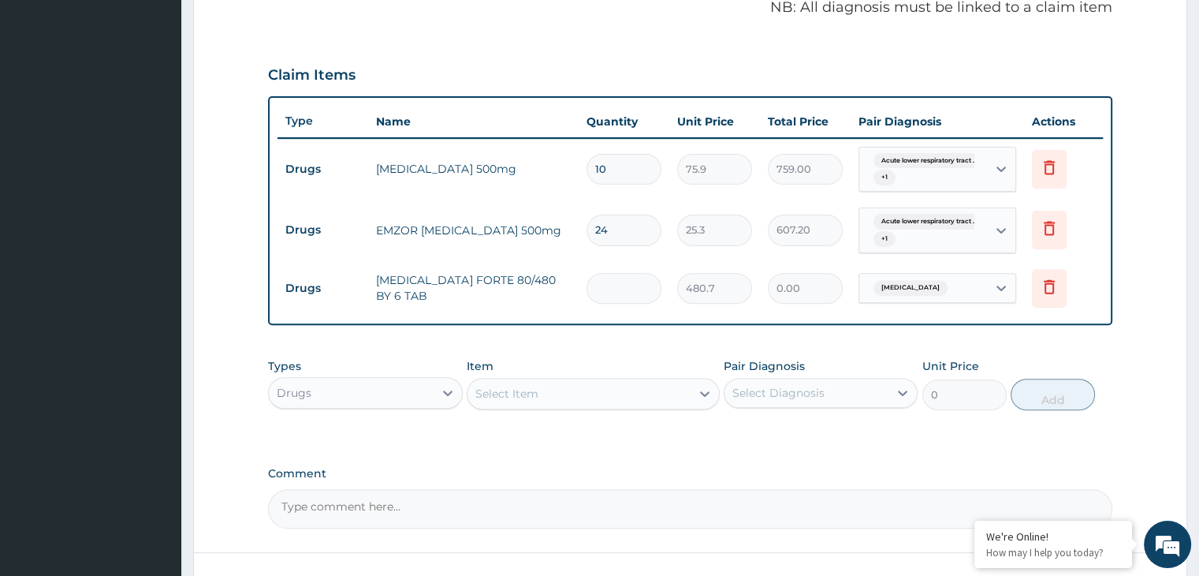
type input "2884.20"
type input "6"
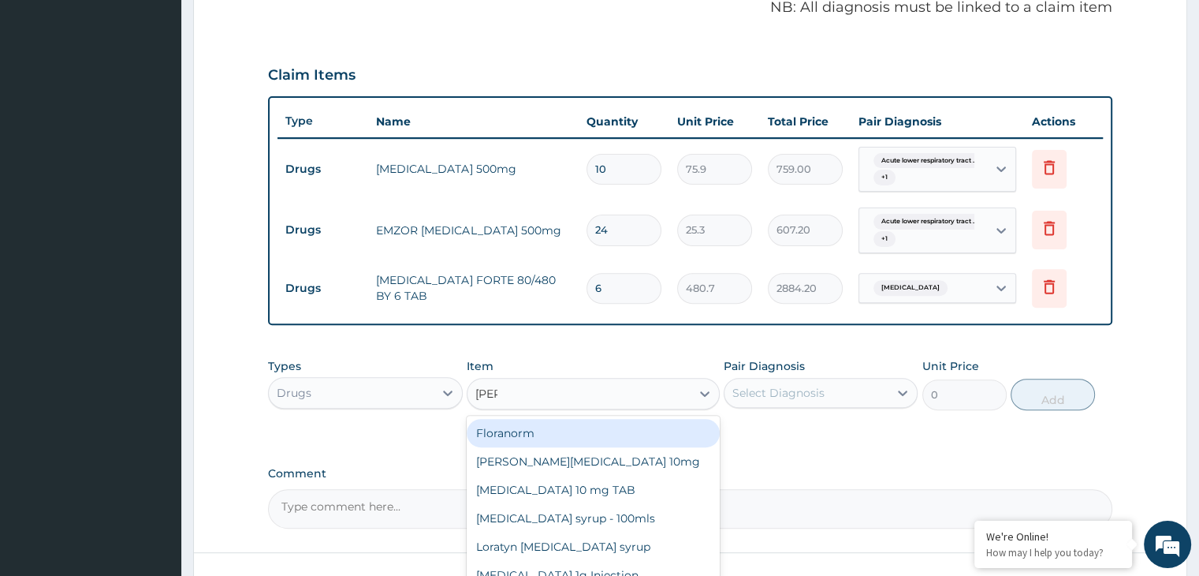
type input "[PERSON_NAME]"
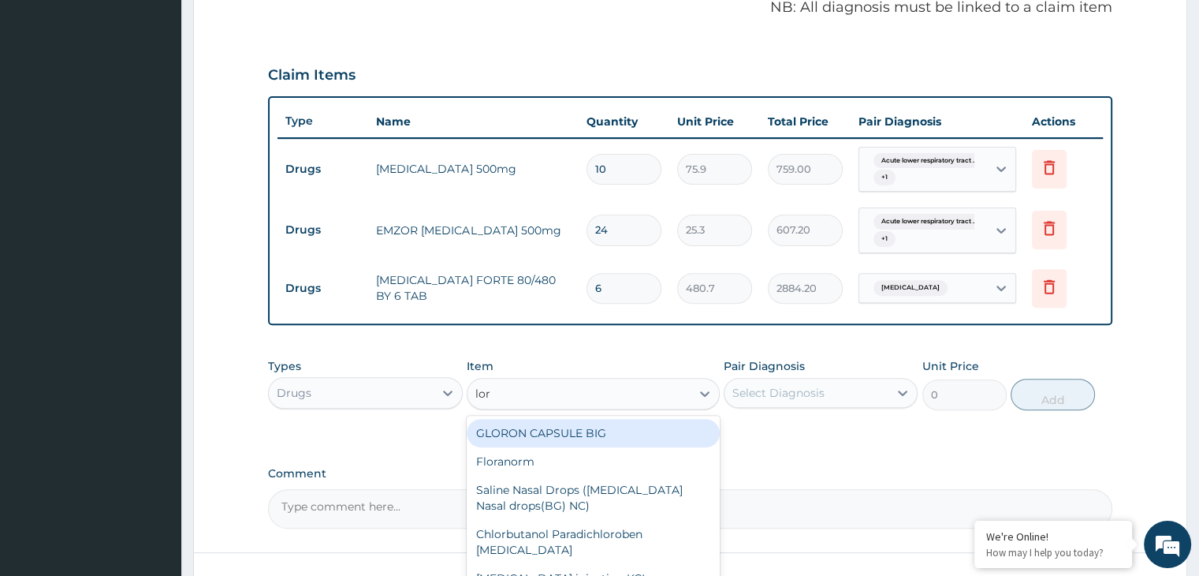
type input "[PERSON_NAME]"
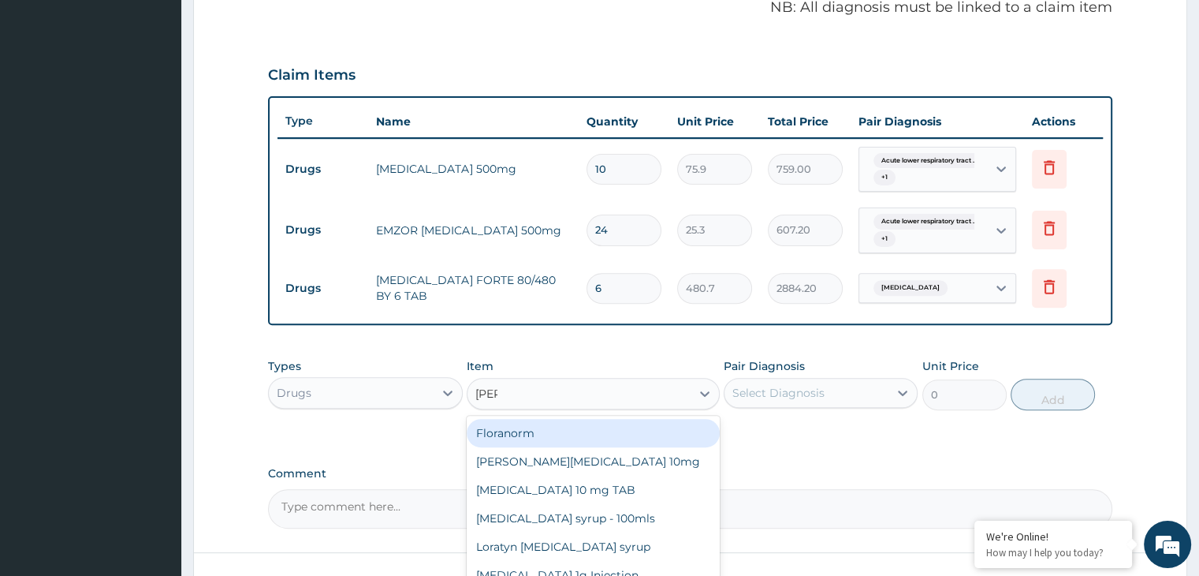
click at [612, 484] on div "[MEDICAL_DATA] 10 mg TAB" at bounding box center [593, 489] width 253 height 28
type input "63.25"
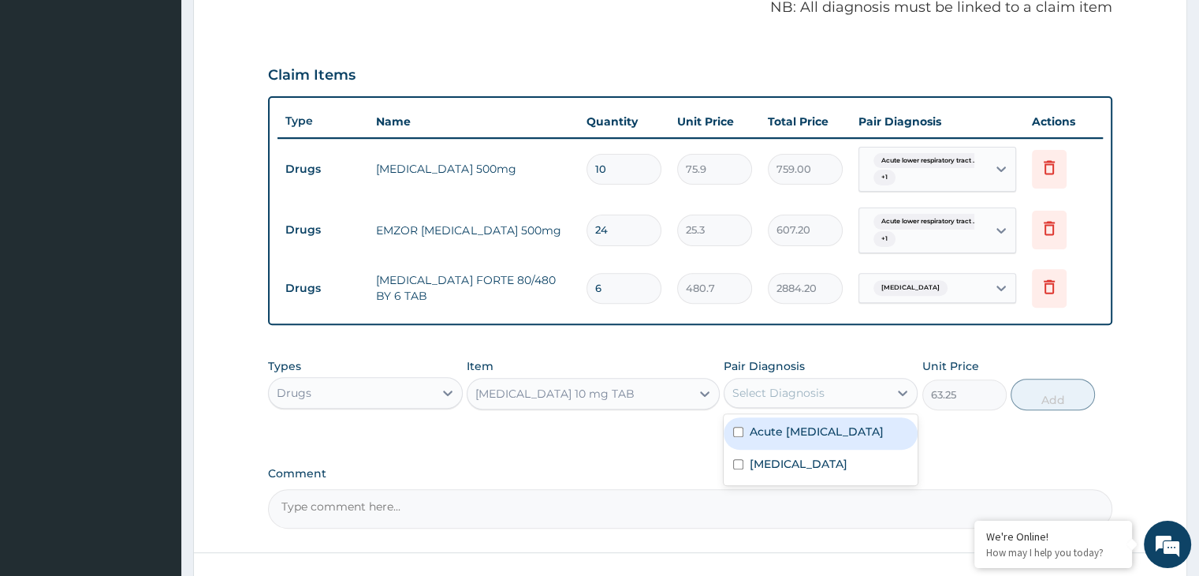
click at [831, 429] on label "Acute [MEDICAL_DATA]" at bounding box center [817, 431] width 134 height 16
checkbox input "true"
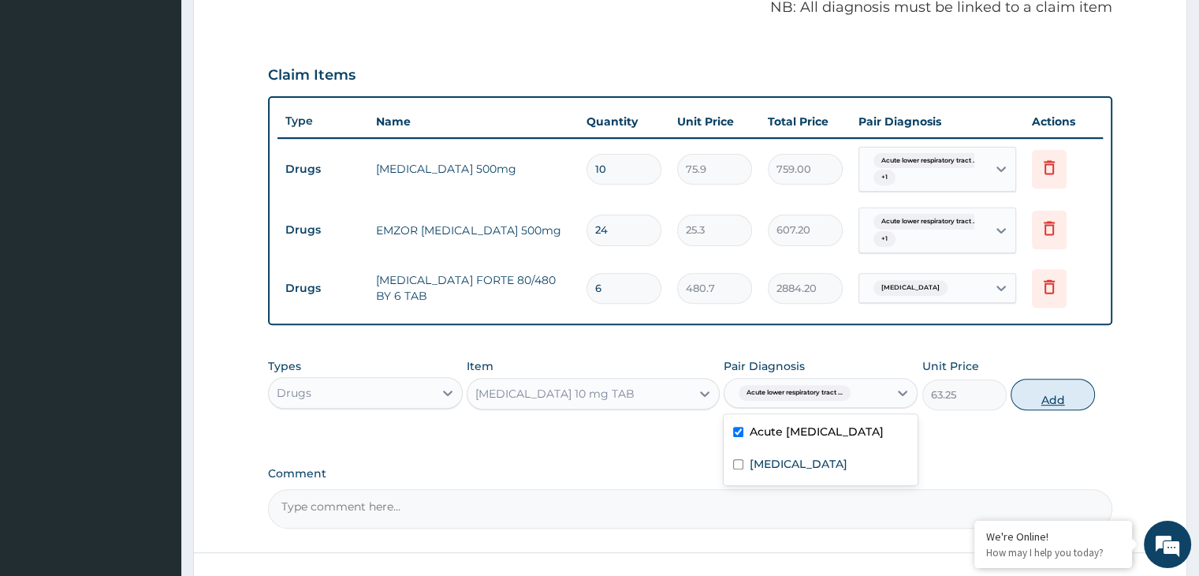
click at [1056, 391] on button "Add" at bounding box center [1053, 394] width 84 height 32
type input "0"
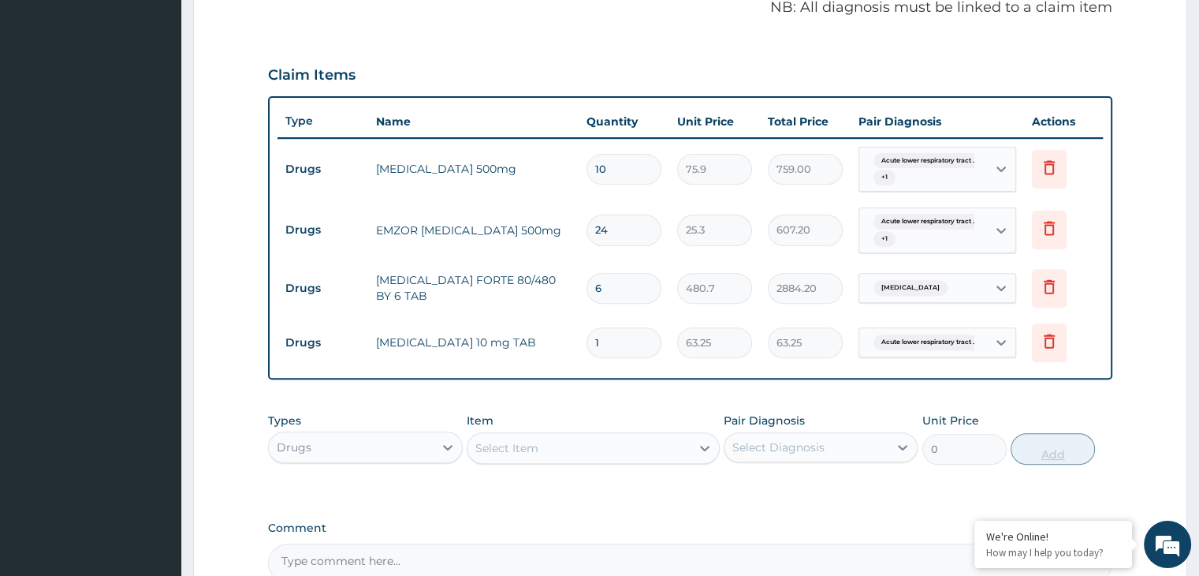
type input "0.00"
type input "7"
type input "442.75"
type input "7"
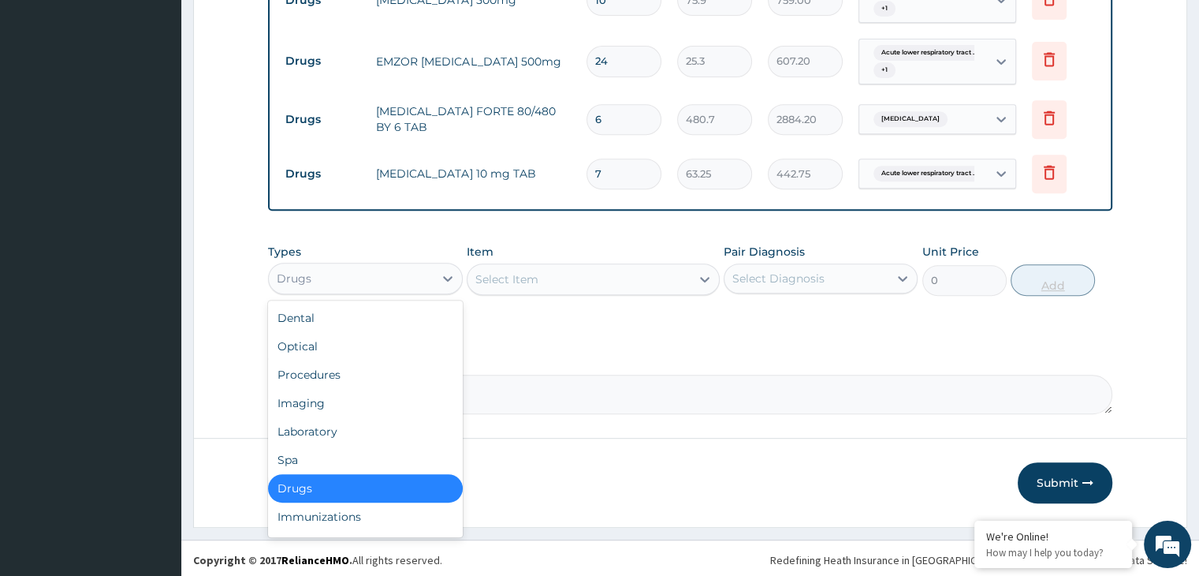
scroll to position [659, 0]
click at [388, 371] on div "Procedures" at bounding box center [365, 374] width 194 height 28
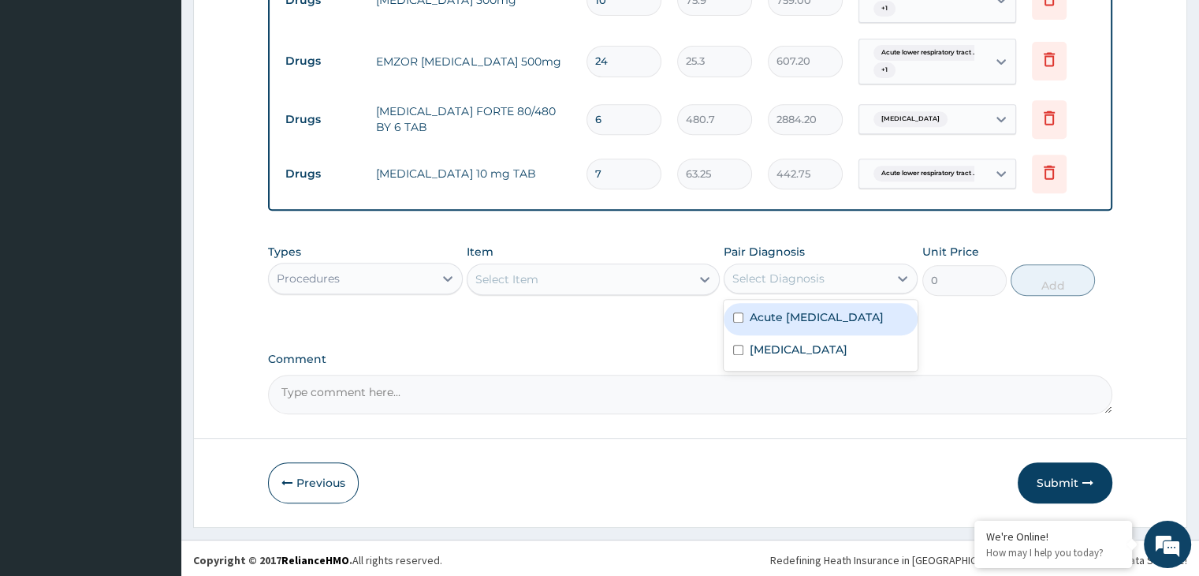
click at [833, 324] on label "Acute [MEDICAL_DATA]" at bounding box center [817, 317] width 134 height 16
checkbox input "true"
click at [821, 356] on div "[MEDICAL_DATA]" at bounding box center [821, 351] width 194 height 32
checkbox input "true"
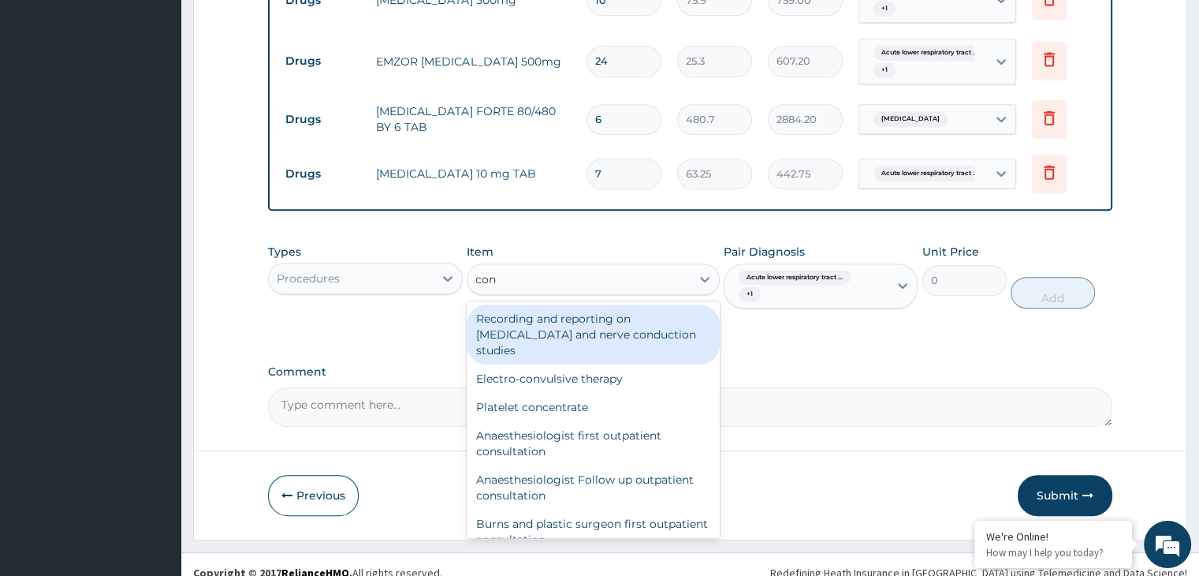
type input "cons"
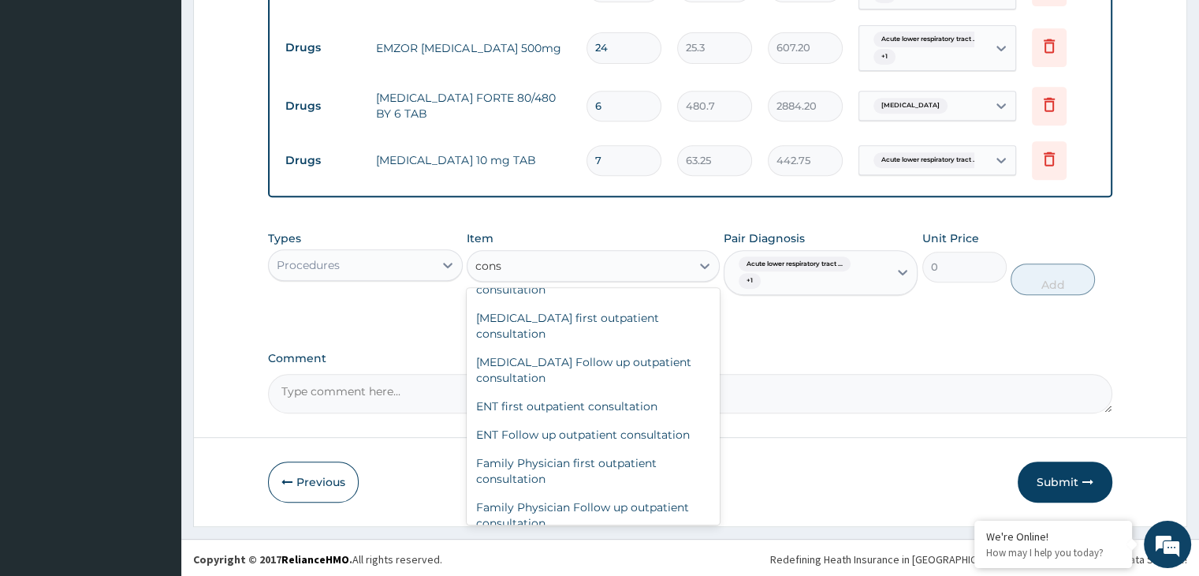
scroll to position [460, 0]
click at [589, 449] on div "Family Physician first outpatient consultation" at bounding box center [593, 468] width 253 height 44
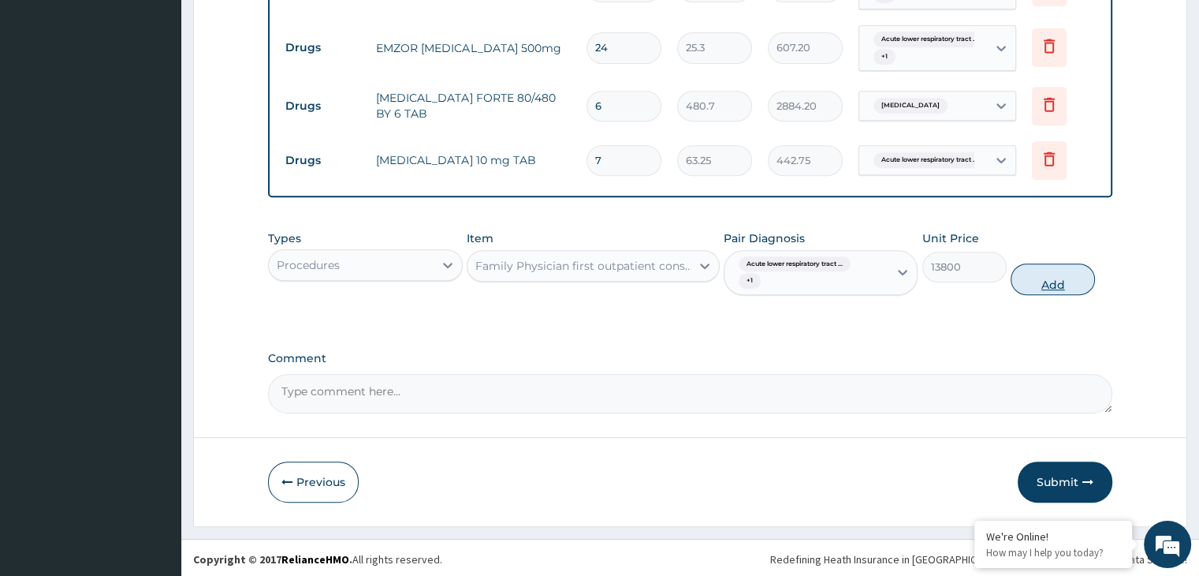
click at [1050, 271] on button "Add" at bounding box center [1053, 279] width 84 height 32
type input "0"
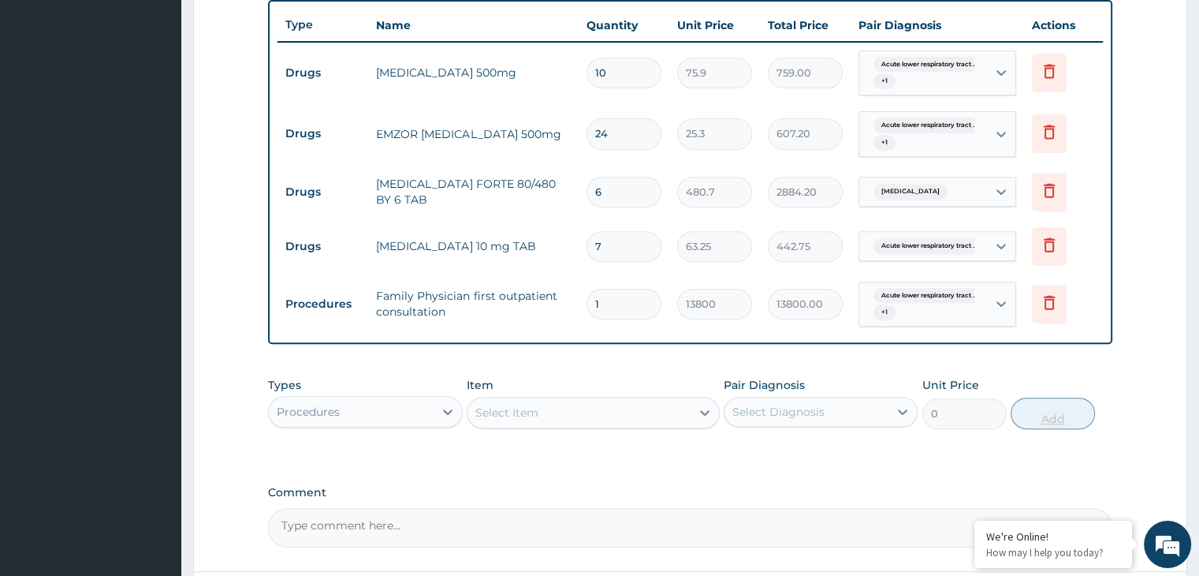
scroll to position [721, 0]
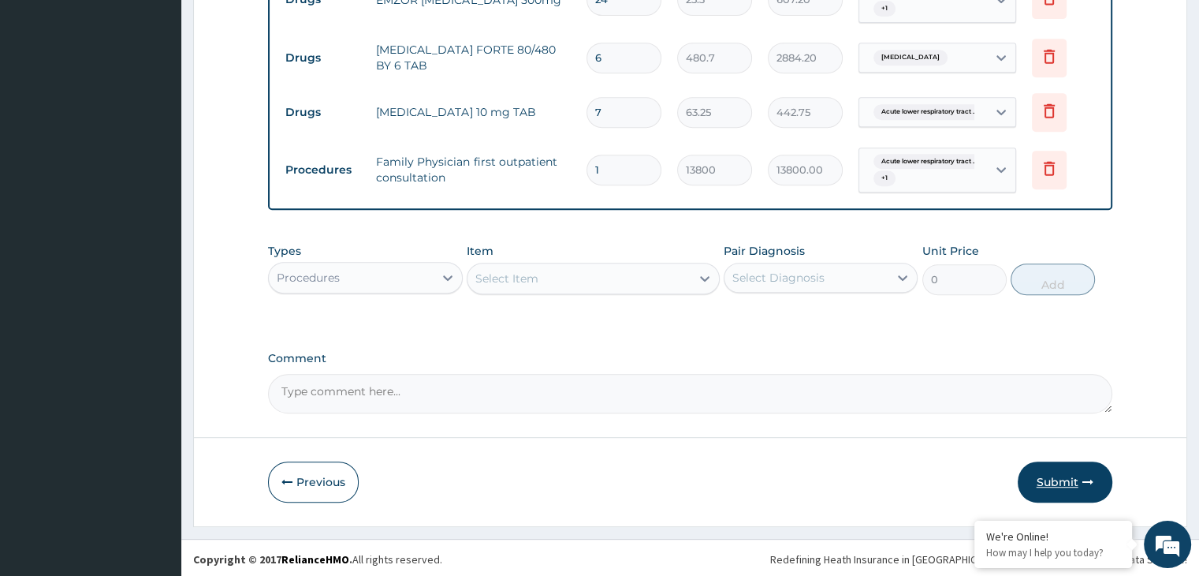
click at [1056, 475] on button "Submit" at bounding box center [1065, 481] width 95 height 41
